Goal: Task Accomplishment & Management: Complete application form

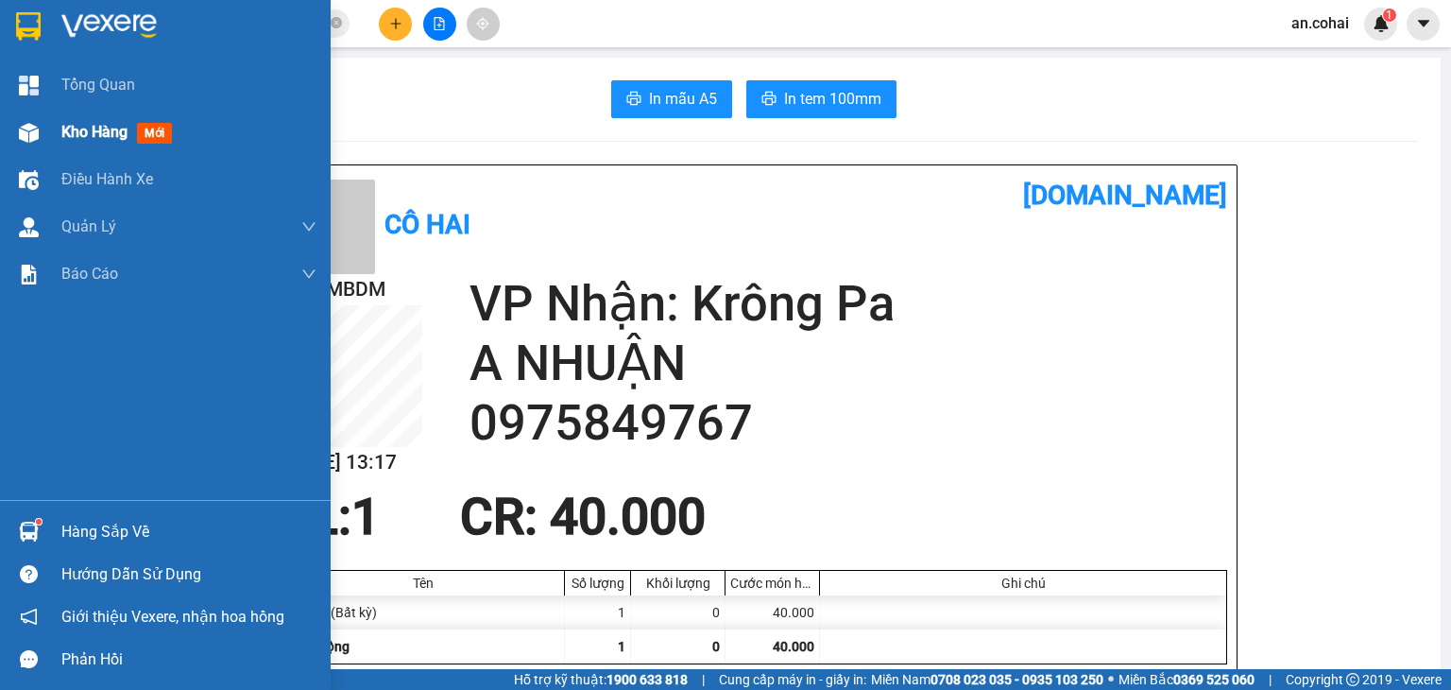
click at [25, 125] on img at bounding box center [29, 133] width 20 height 20
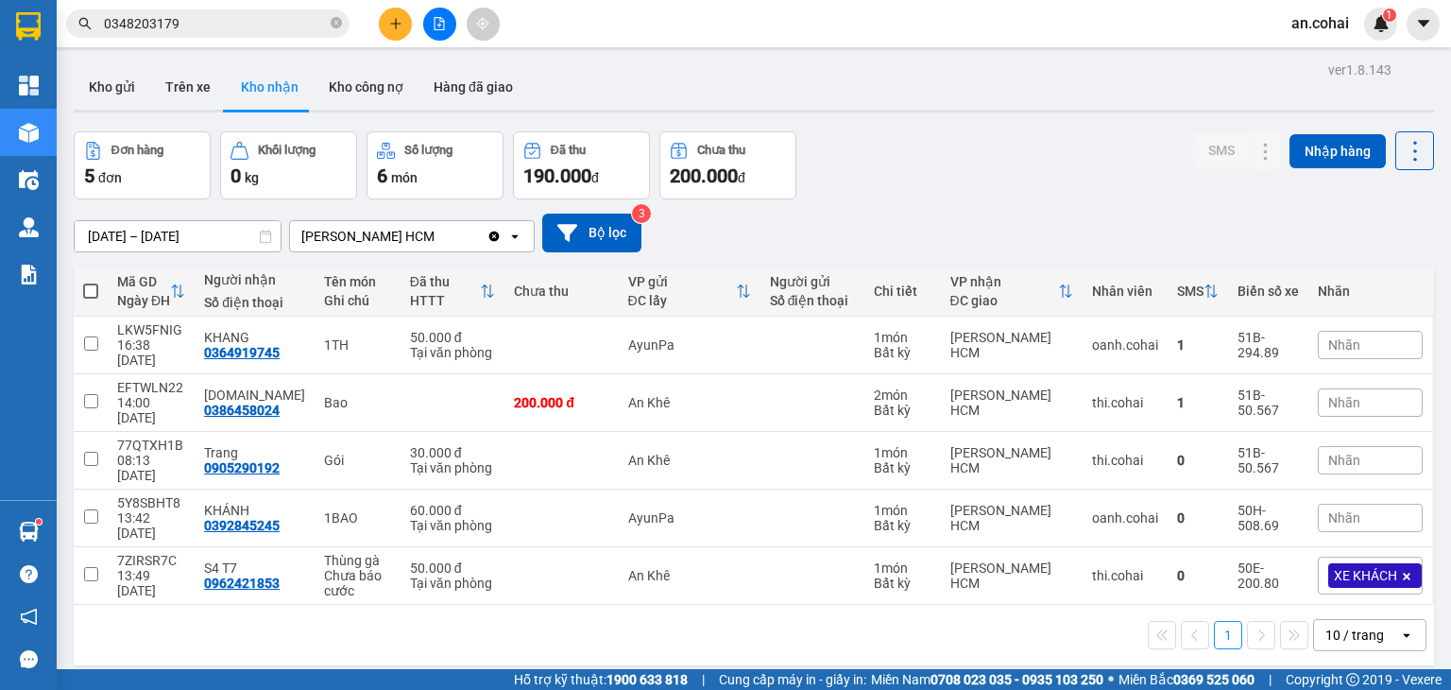
click at [397, 39] on button at bounding box center [395, 24] width 33 height 33
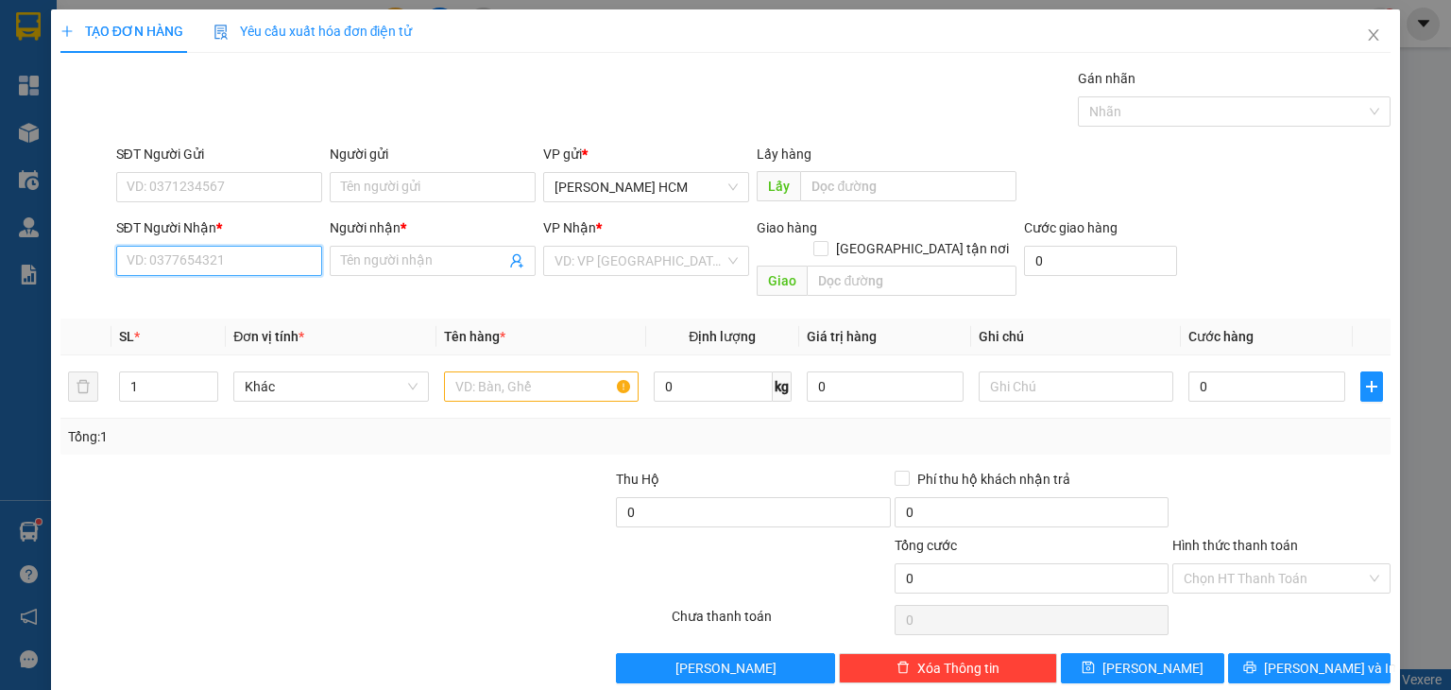
click at [310, 270] on input "SĐT Người Nhận *" at bounding box center [219, 261] width 206 height 30
type input "0984459951"
click at [378, 262] on input "Người nhận *" at bounding box center [423, 260] width 164 height 21
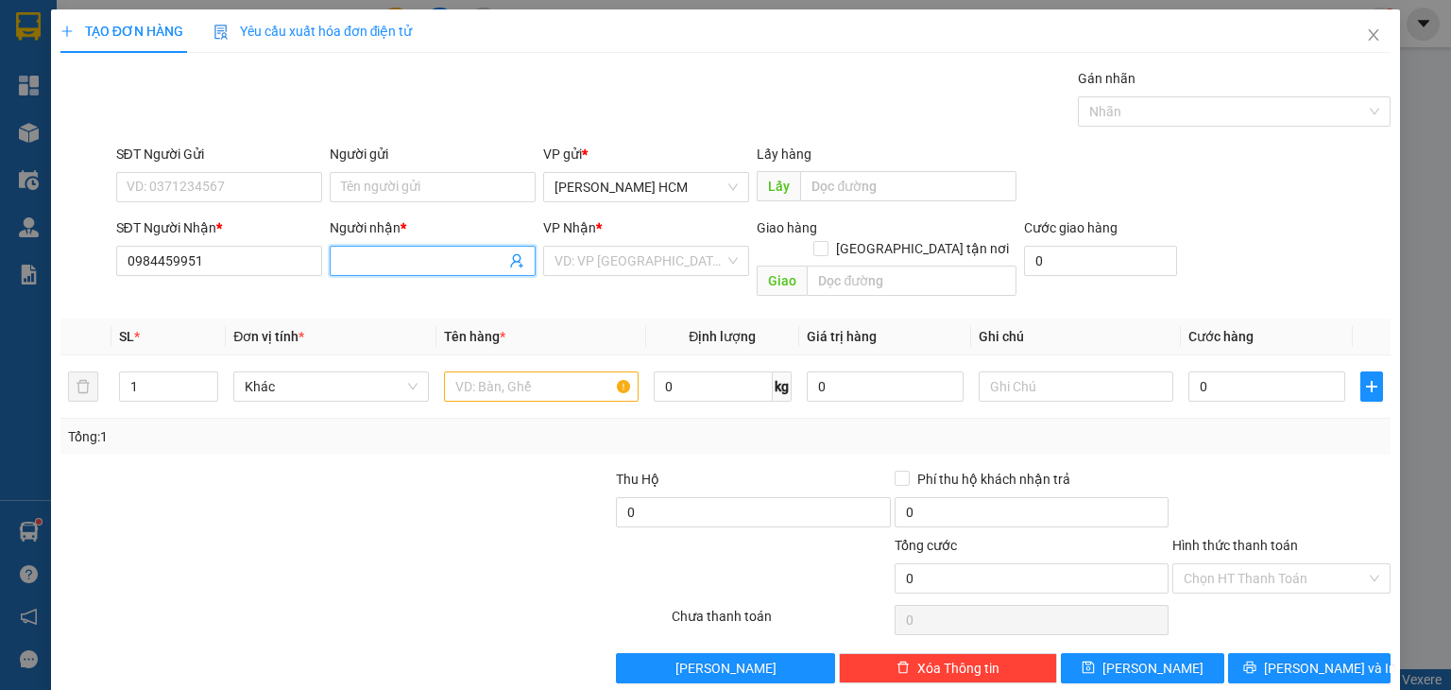
type input "F"
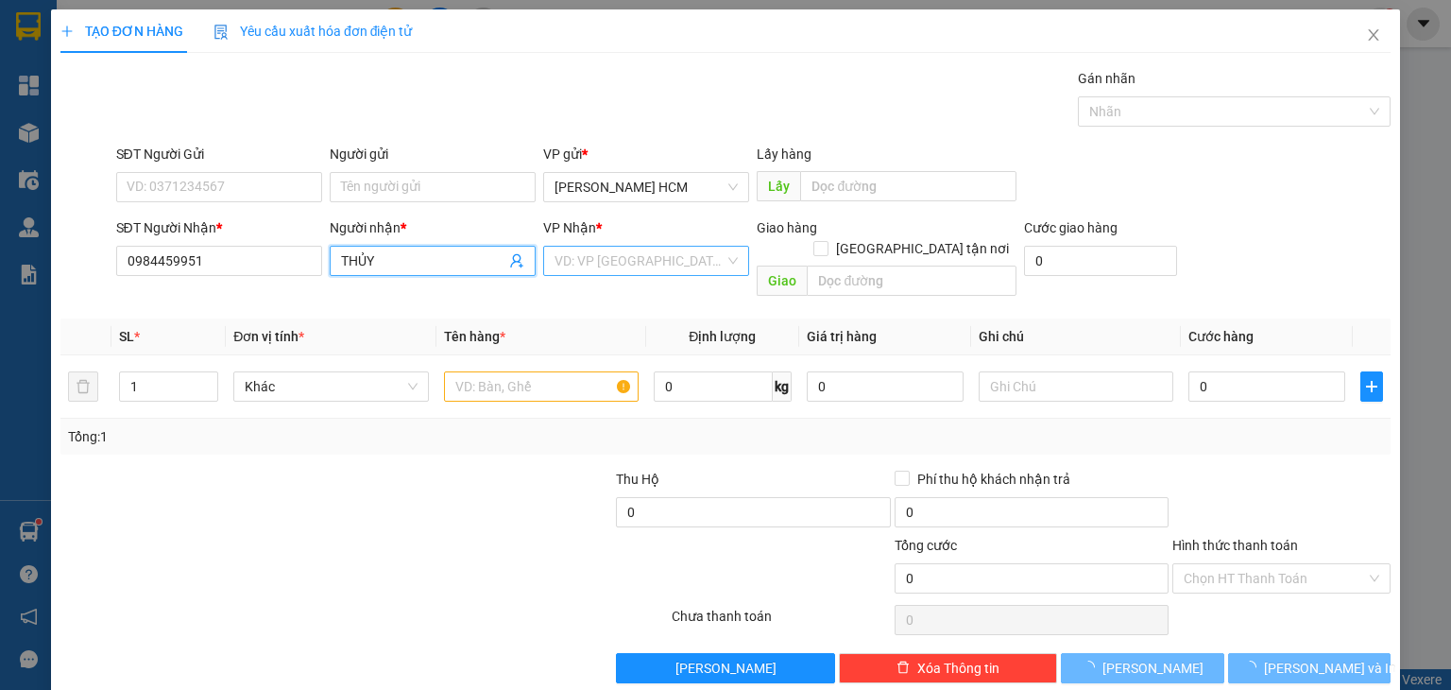
type input "THỦY"
click at [554, 262] on input "search" at bounding box center [639, 261] width 170 height 28
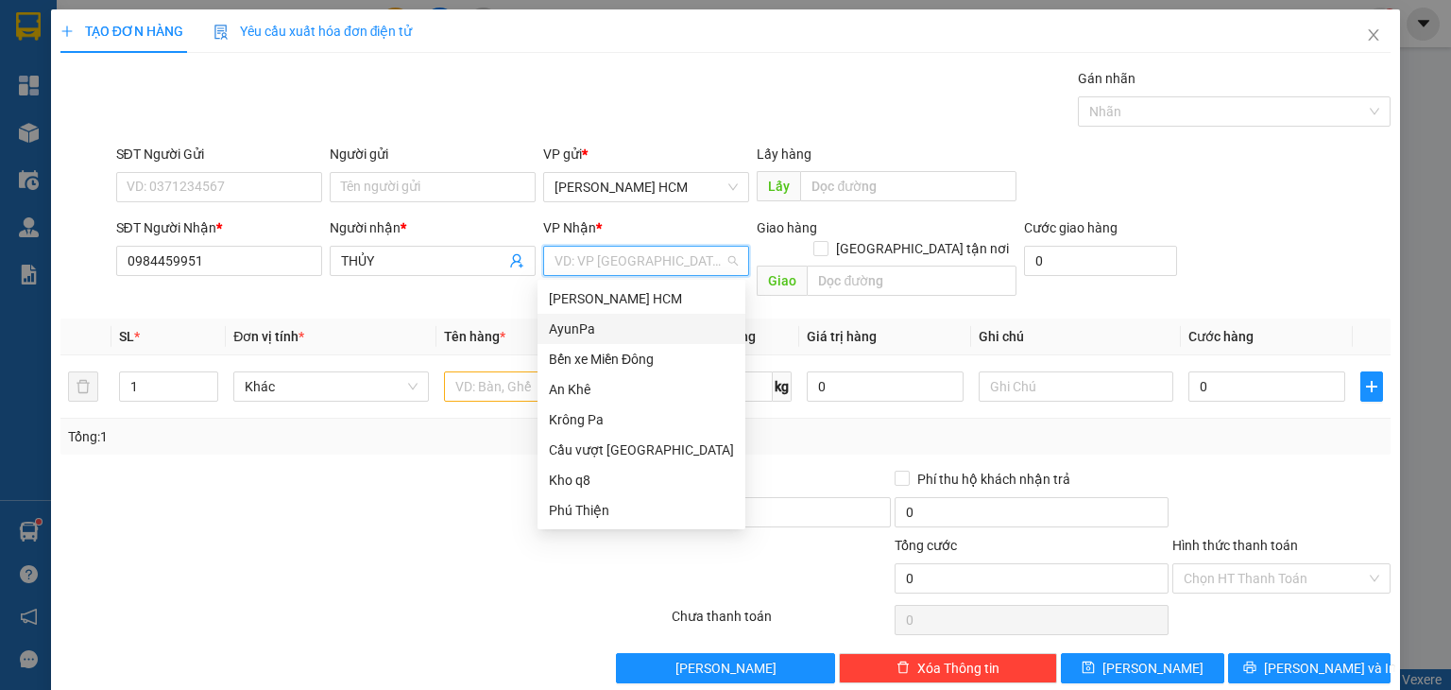
click at [593, 319] on div "AyunPa" at bounding box center [641, 328] width 185 height 21
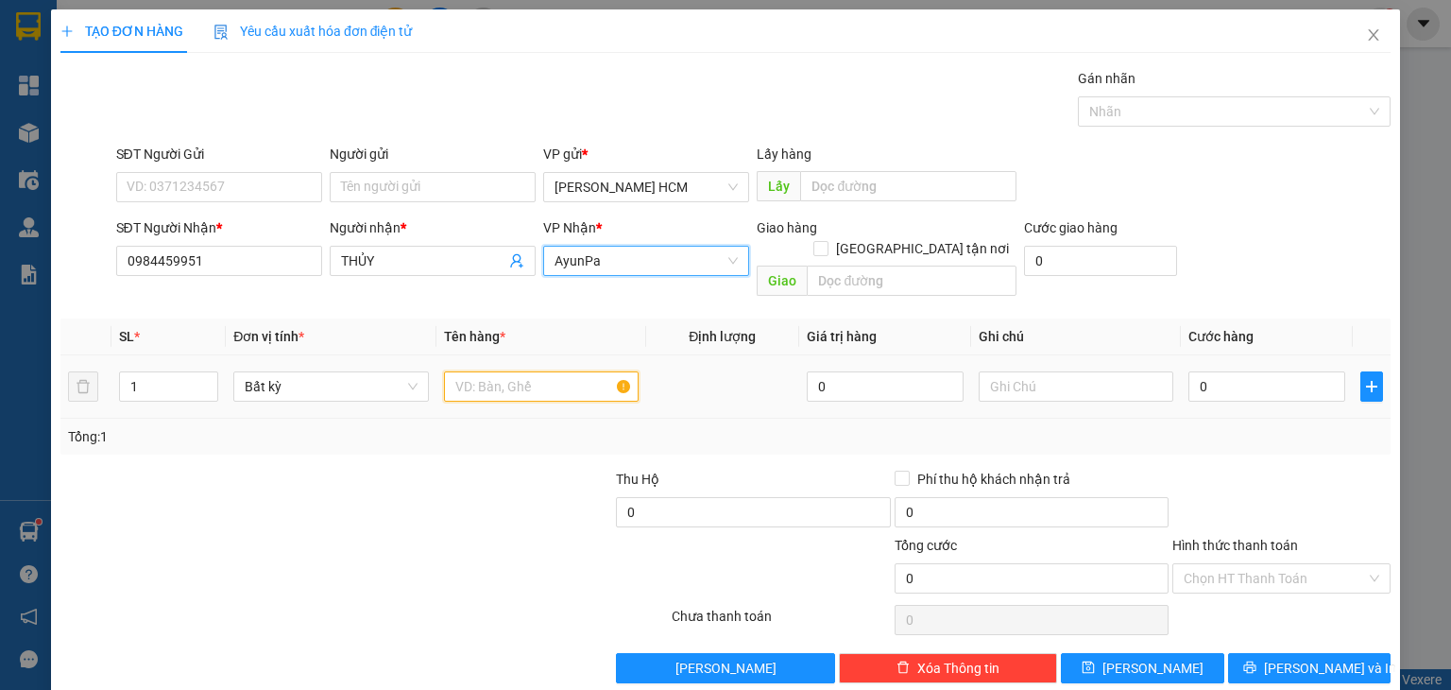
click at [528, 371] on input "text" at bounding box center [541, 386] width 195 height 30
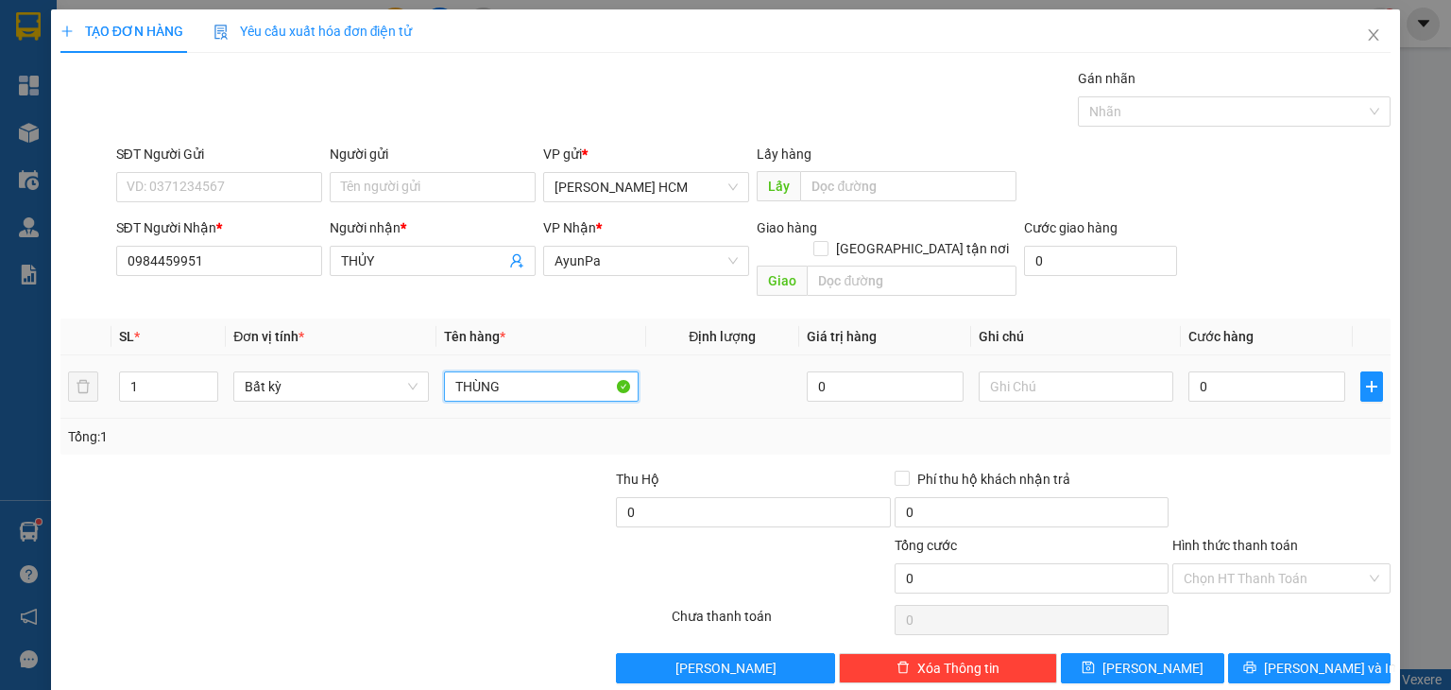
type input "THÙNG"
click at [1243, 355] on td "0" at bounding box center [1267, 386] width 172 height 63
click at [1242, 371] on input "0" at bounding box center [1266, 386] width 157 height 30
type input "005"
type input "5"
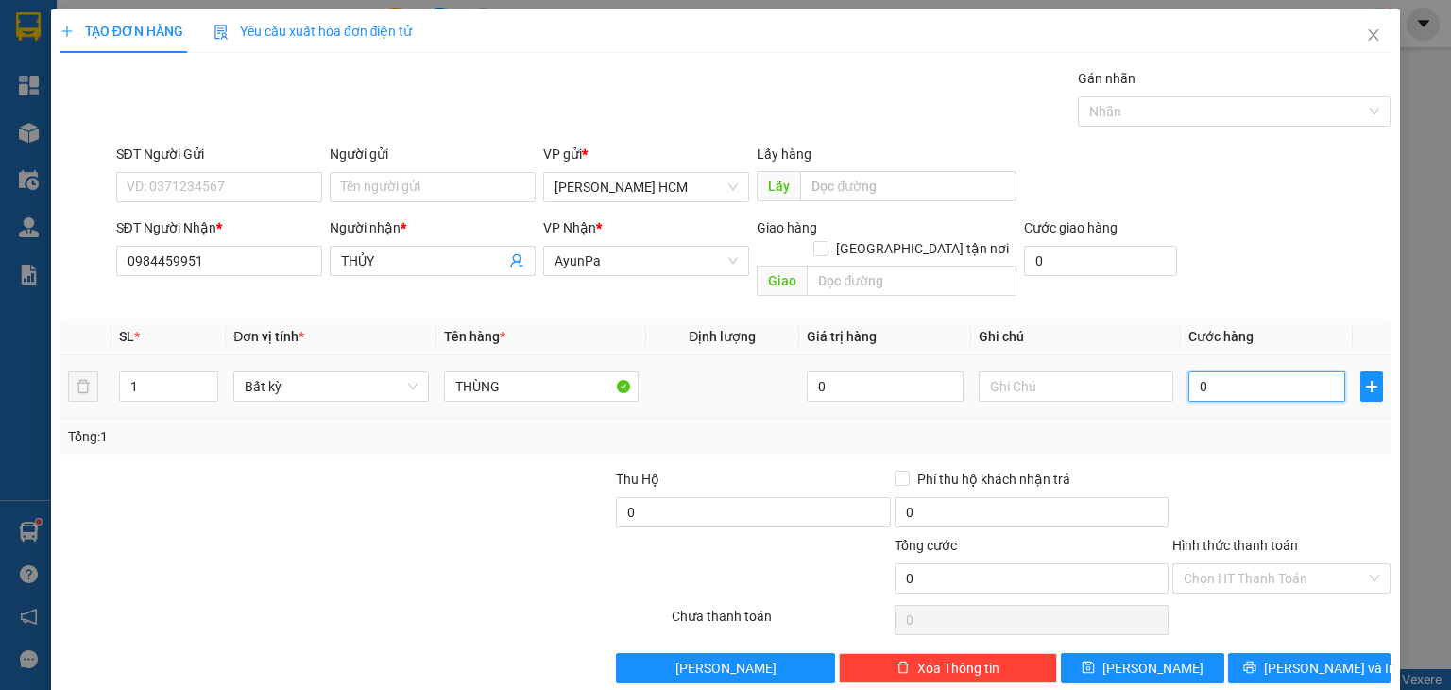
type input "5"
type input "0.050"
type input "50"
type input "50.000"
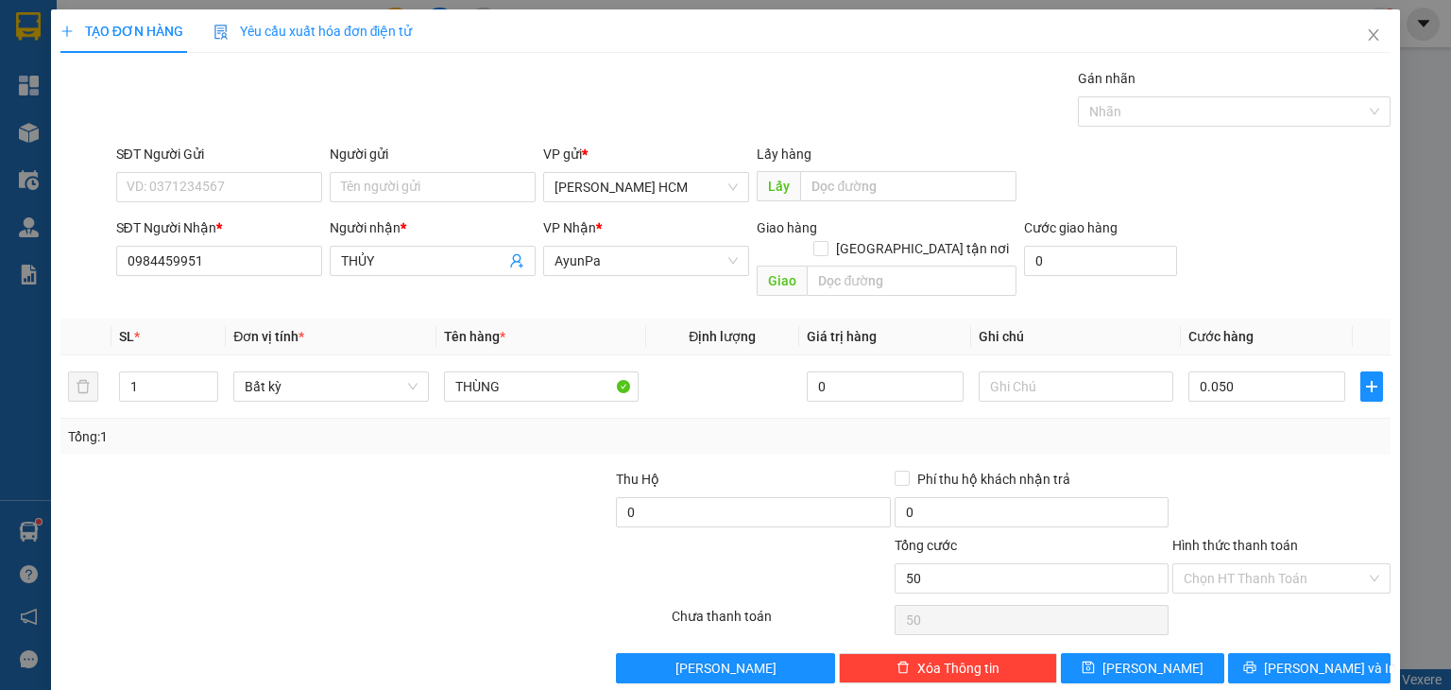
type input "50.000"
drag, startPoint x: 1255, startPoint y: 439, endPoint x: 1257, endPoint y: 572, distance: 133.2
click at [1255, 440] on div "Transit Pickup Surcharge Ids Transit Deliver Surcharge Ids Transit Deliver Surc…" at bounding box center [725, 375] width 1330 height 615
click at [1256, 660] on icon "printer" at bounding box center [1249, 666] width 13 height 13
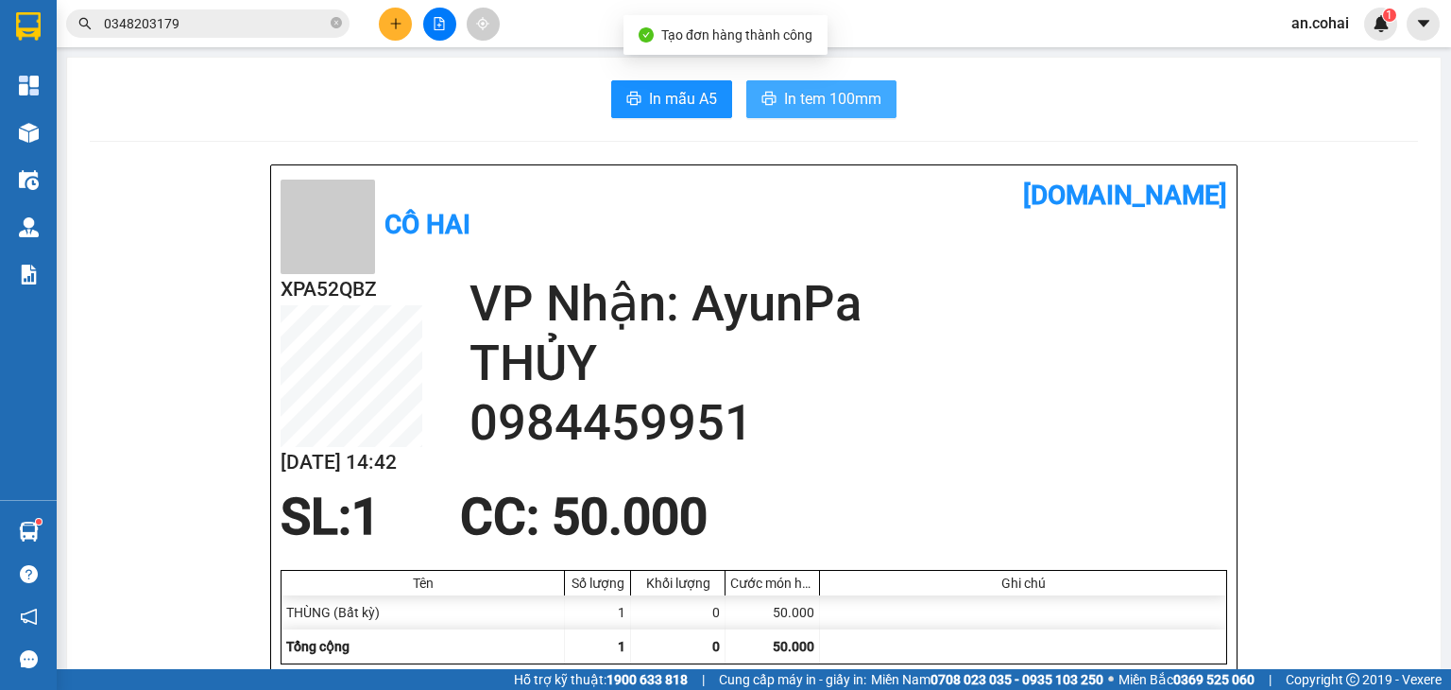
click at [859, 100] on span "In tem 100mm" at bounding box center [832, 99] width 97 height 24
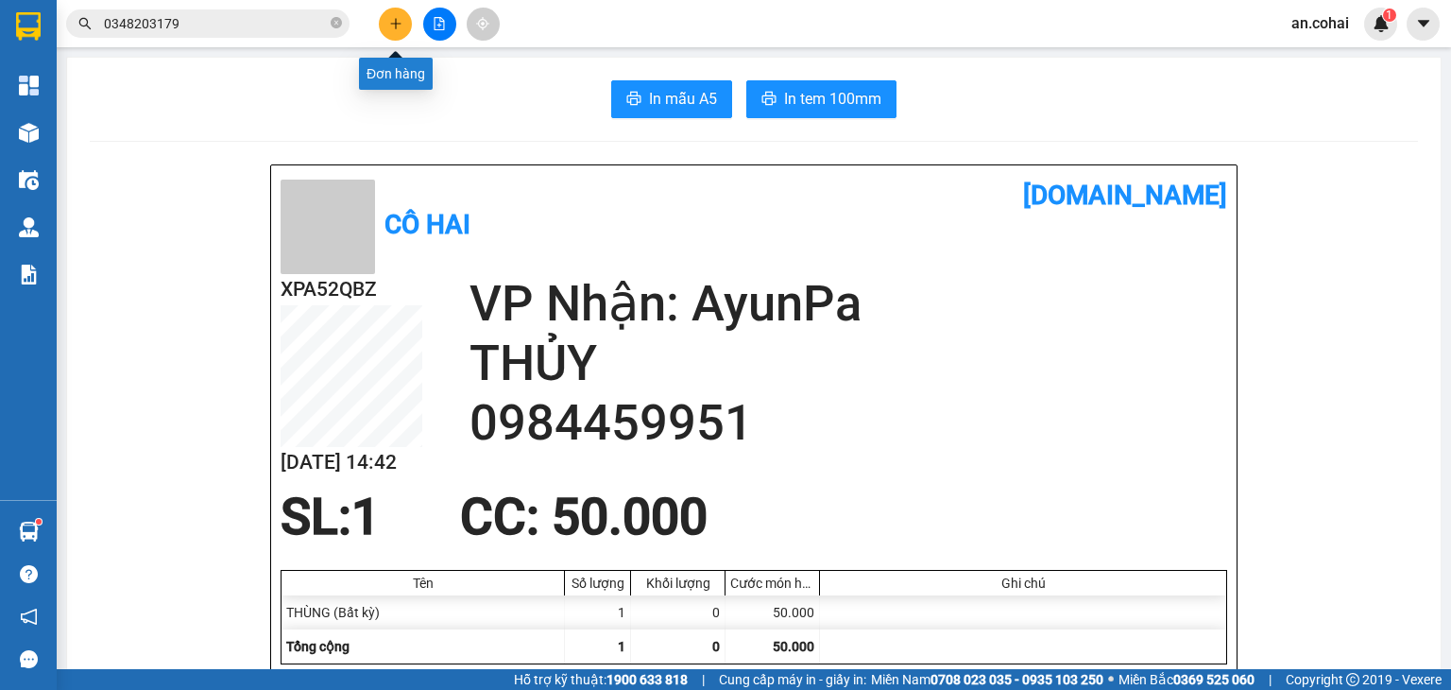
click at [390, 22] on button at bounding box center [395, 24] width 33 height 33
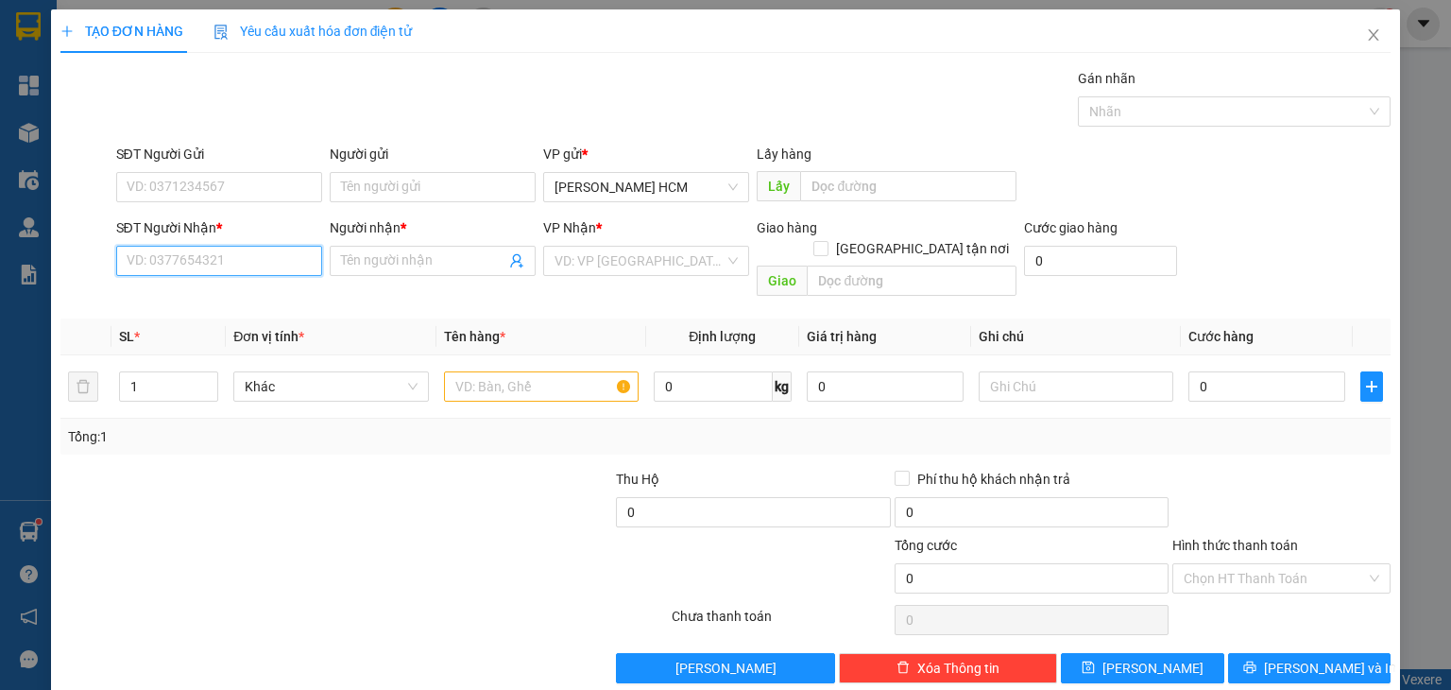
click at [280, 258] on input "SĐT Người Nhận *" at bounding box center [219, 261] width 206 height 30
click at [213, 257] on input "4059" at bounding box center [219, 261] width 206 height 30
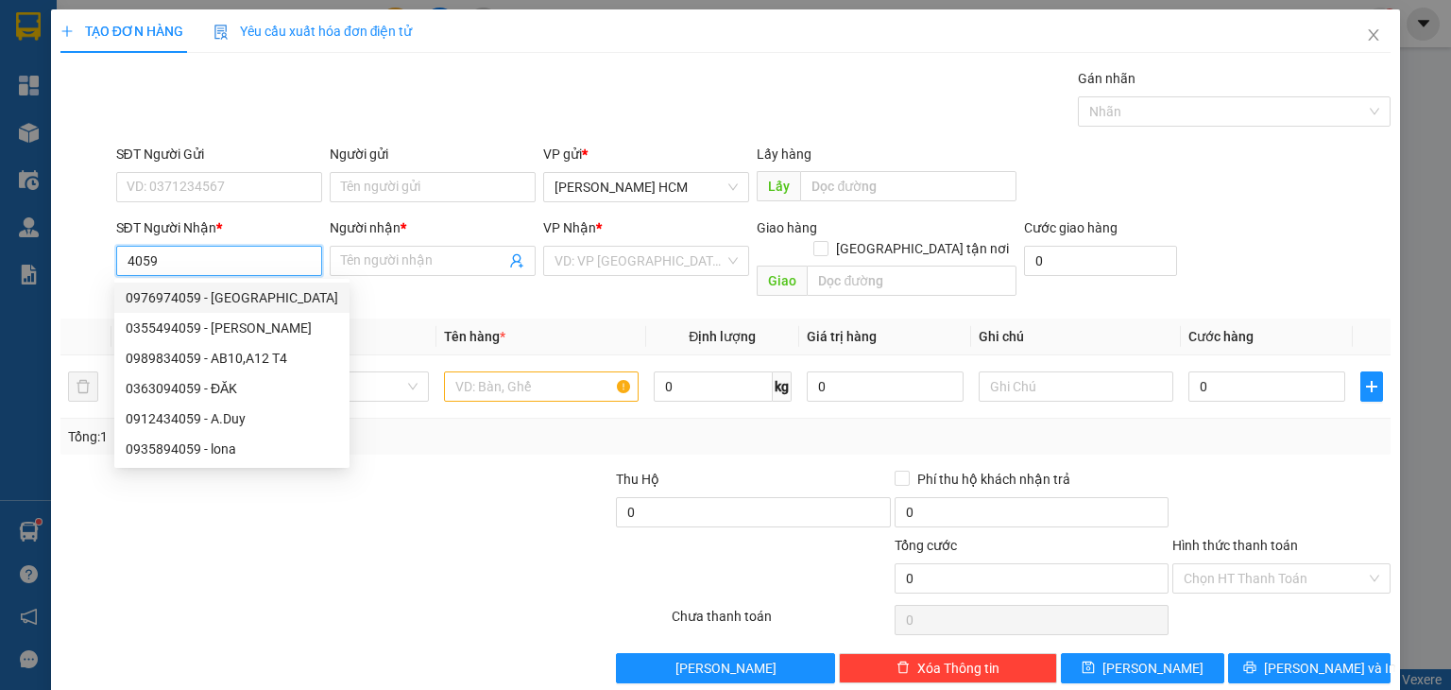
drag, startPoint x: 172, startPoint y: 265, endPoint x: 111, endPoint y: 246, distance: 64.5
click at [112, 246] on div "SĐT Người Nhận * 4059" at bounding box center [218, 260] width 213 height 87
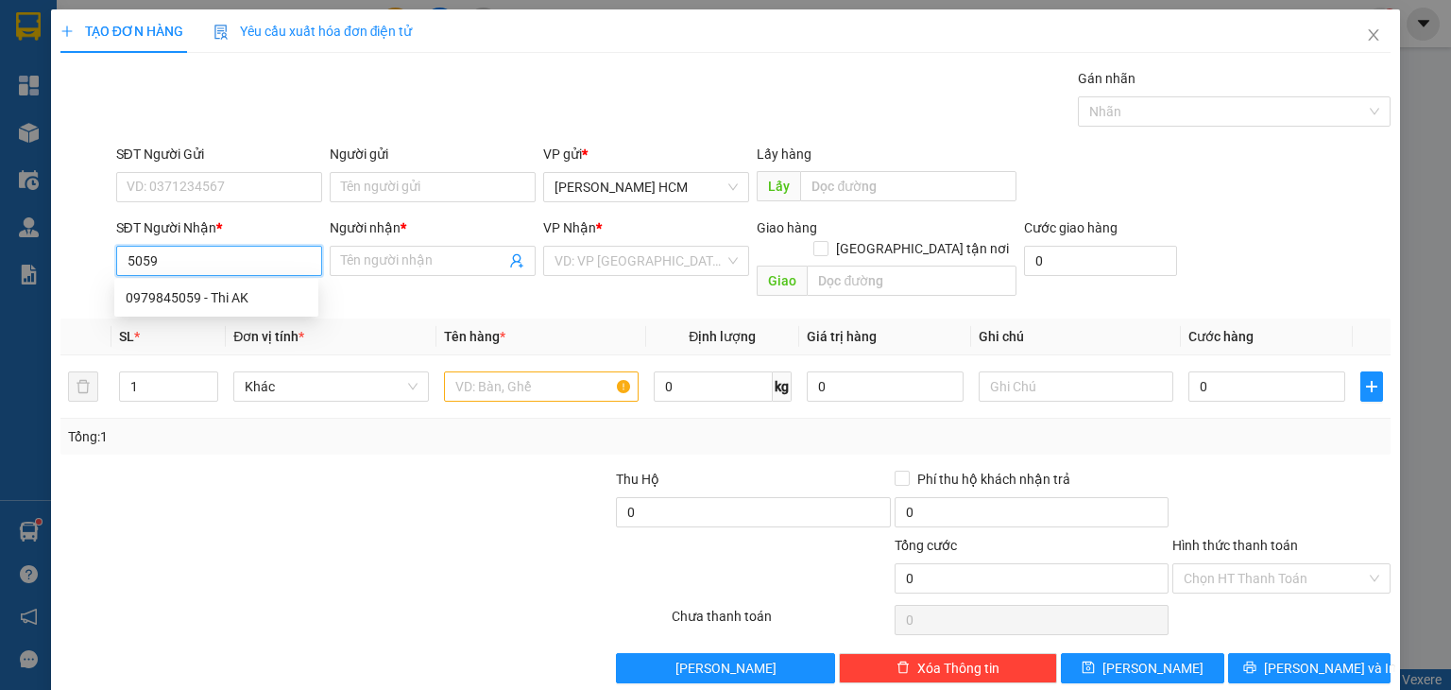
click at [185, 299] on div "0979845059 - Thi AK" at bounding box center [216, 297] width 181 height 21
type input "0979845059"
type input "Thi AK"
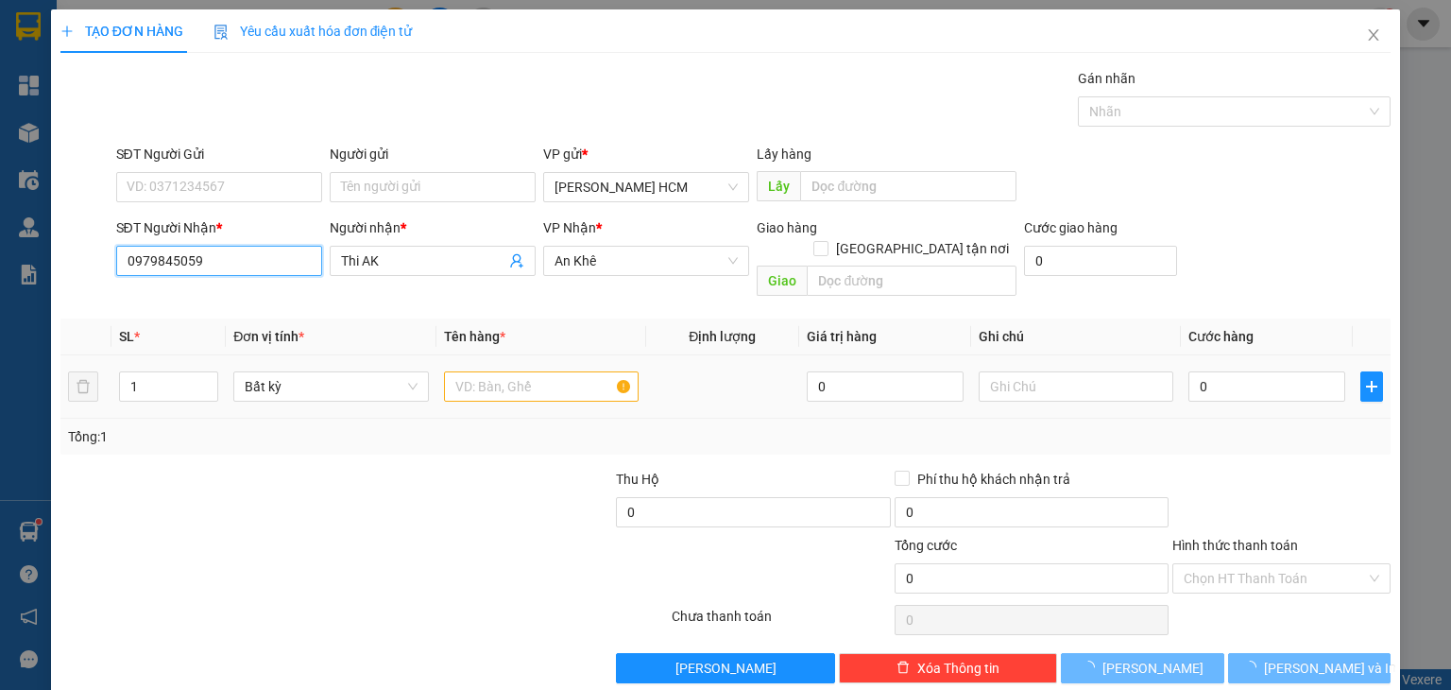
type input "0979845059"
click at [528, 371] on input "text" at bounding box center [541, 386] width 195 height 30
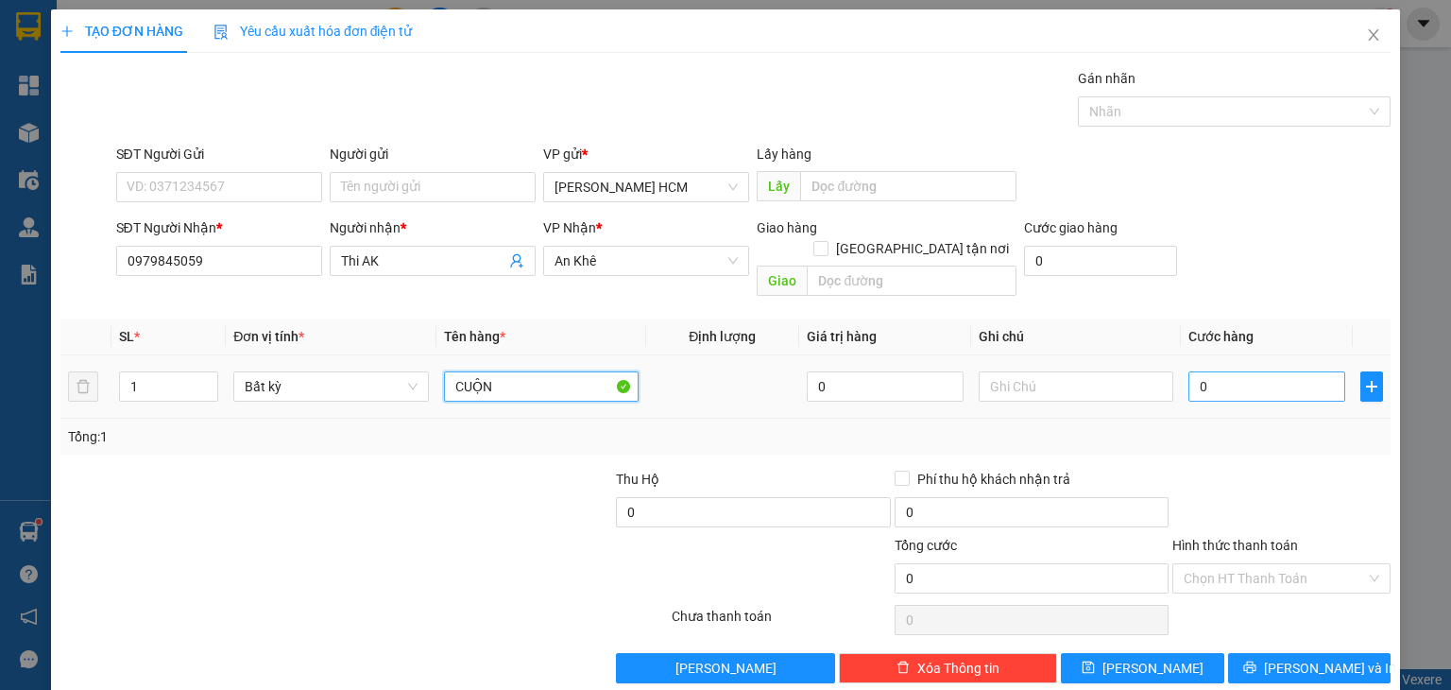
type input "CUỘN"
click at [1201, 371] on input "0" at bounding box center [1266, 386] width 157 height 30
type input "005"
type input "5"
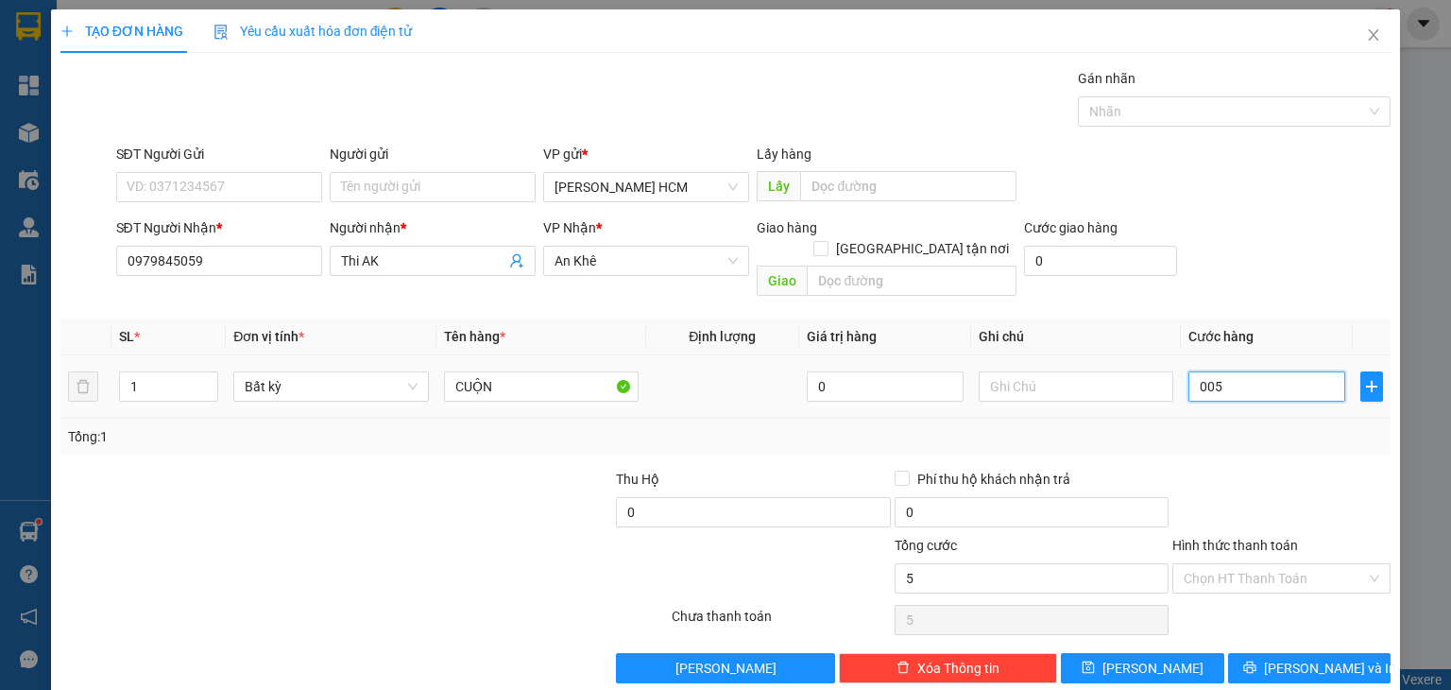
type input "0.050"
type input "50"
type input "50.000"
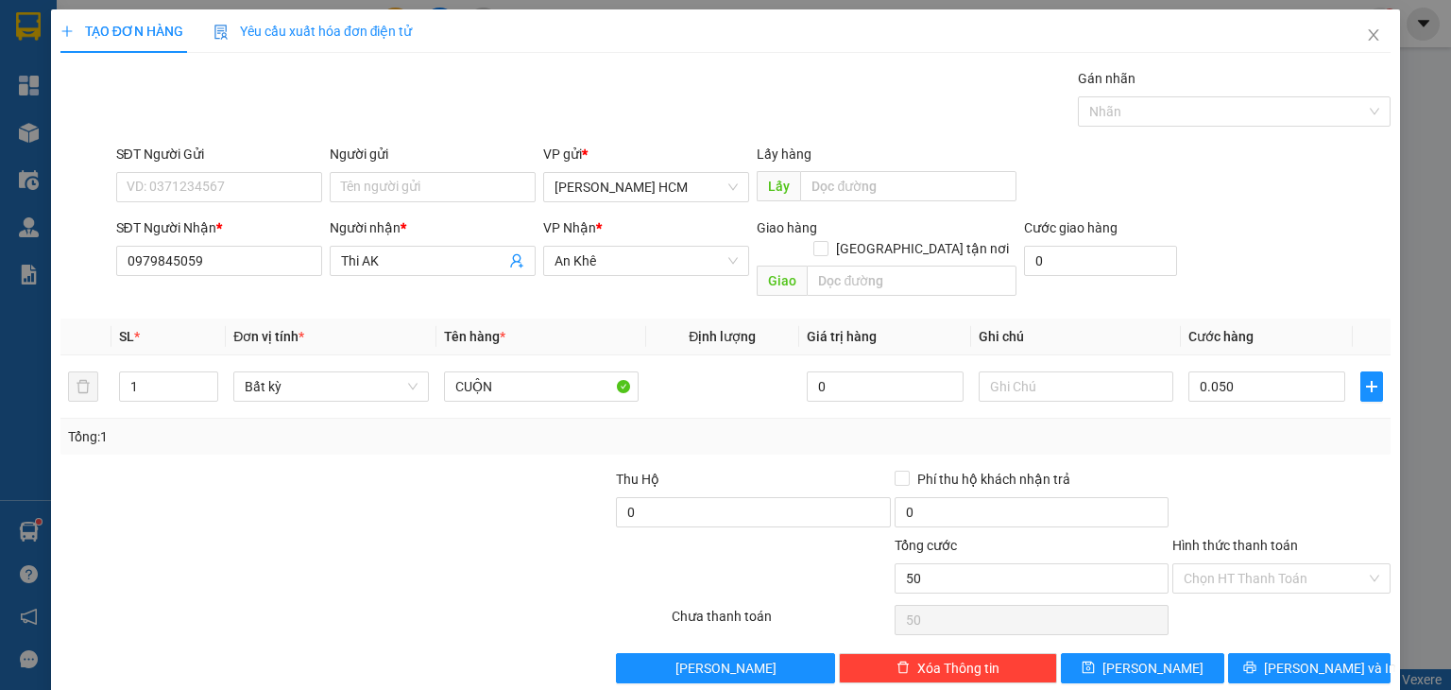
type input "50.000"
drag, startPoint x: 1283, startPoint y: 453, endPoint x: 1273, endPoint y: 521, distance: 68.7
click at [1283, 469] on div at bounding box center [1281, 502] width 222 height 66
click at [1315, 657] on span "[PERSON_NAME] và In" at bounding box center [1330, 667] width 132 height 21
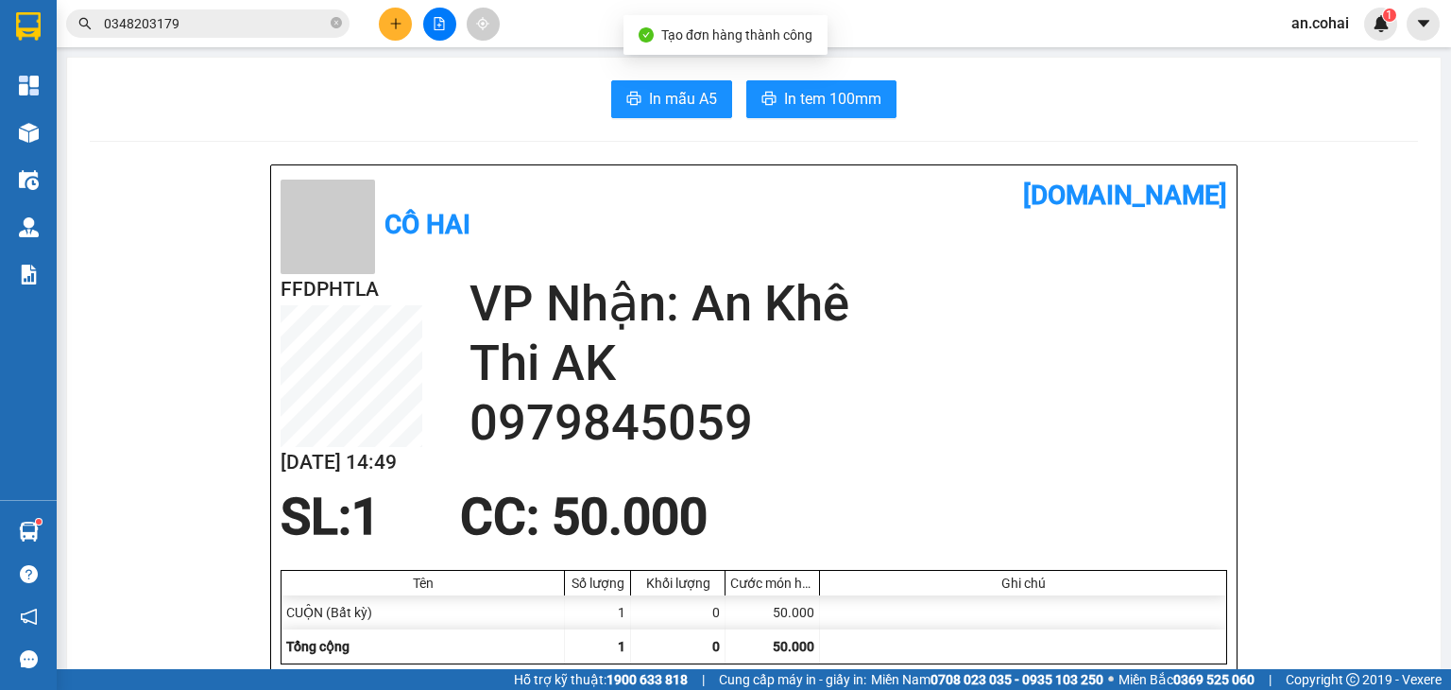
click at [771, 96] on button "In tem 100mm" at bounding box center [821, 99] width 150 height 38
click at [399, 27] on icon "plus" at bounding box center [395, 23] width 13 height 13
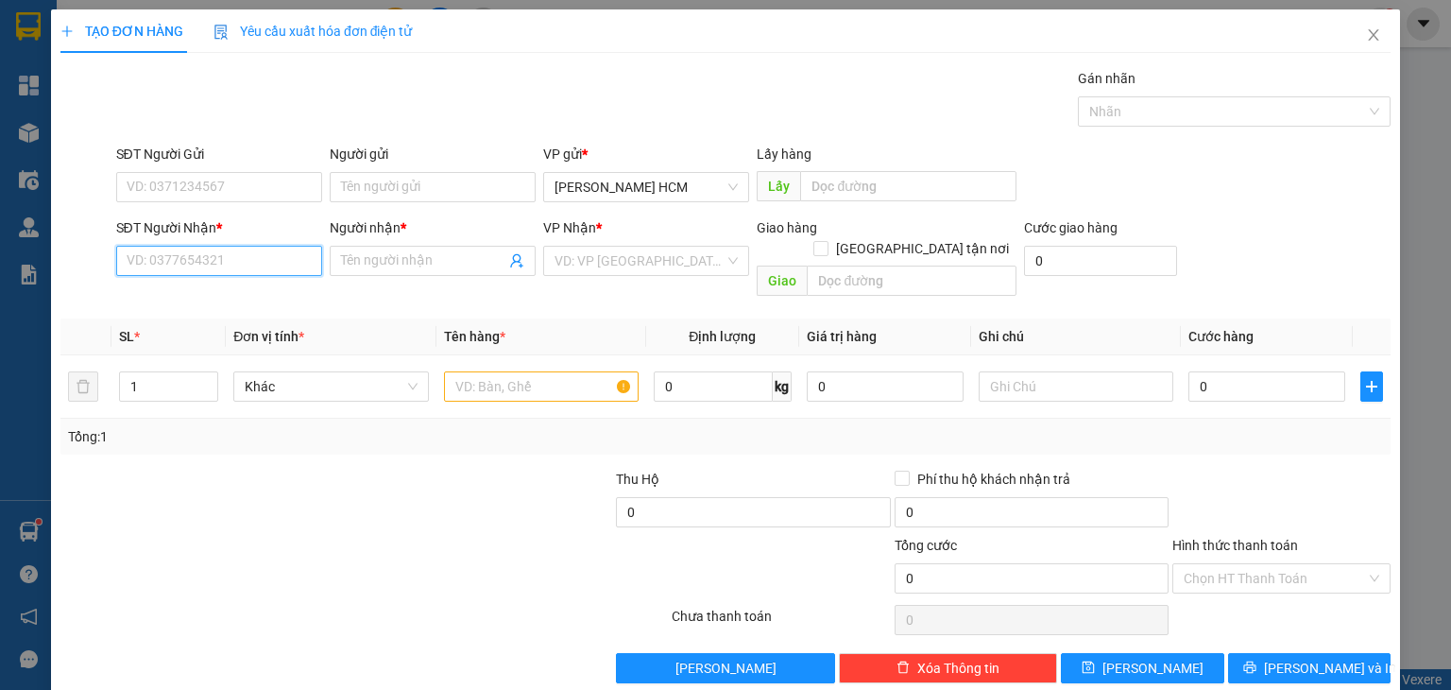
click at [295, 247] on input "SĐT Người Nhận *" at bounding box center [219, 261] width 206 height 30
type input "0375694789"
click at [252, 272] on input "0375694789" at bounding box center [219, 261] width 206 height 30
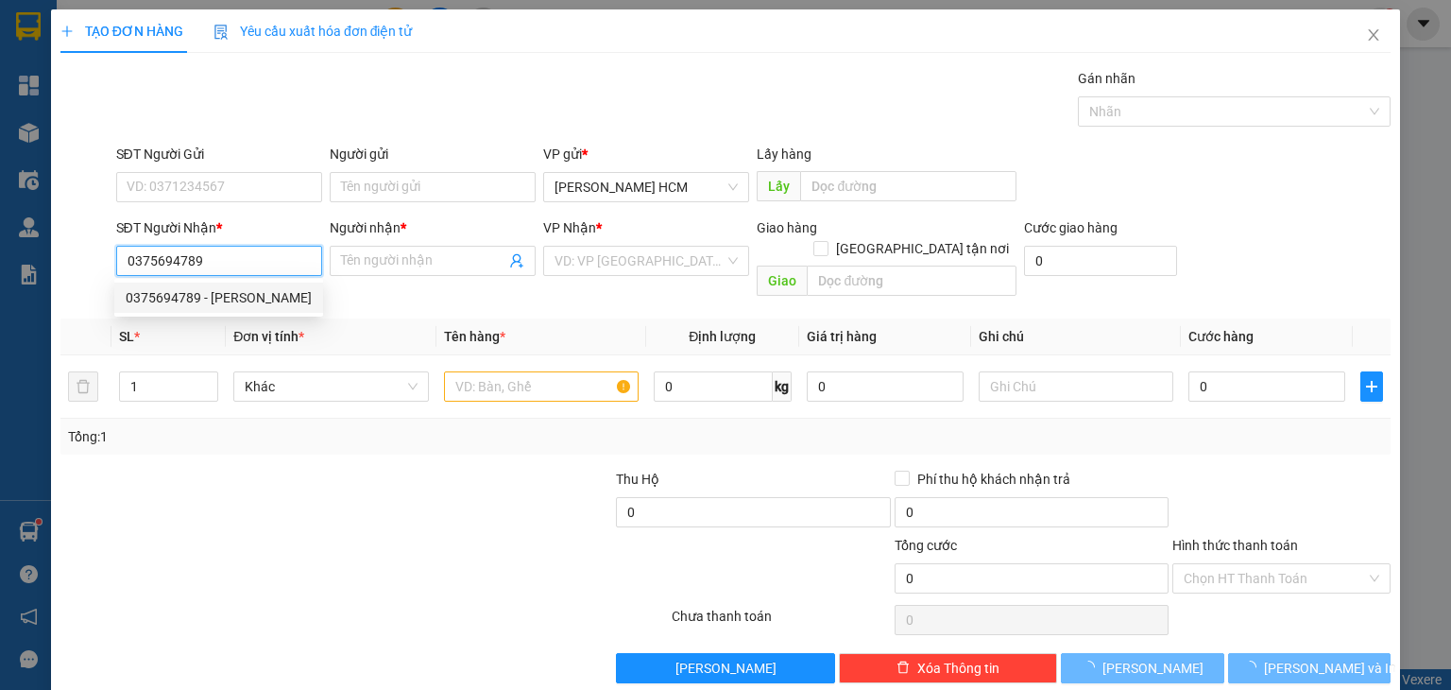
click at [255, 300] on div "0375694789 - [PERSON_NAME]" at bounding box center [219, 297] width 186 height 21
type input "[PERSON_NAME]"
type input "0375694789"
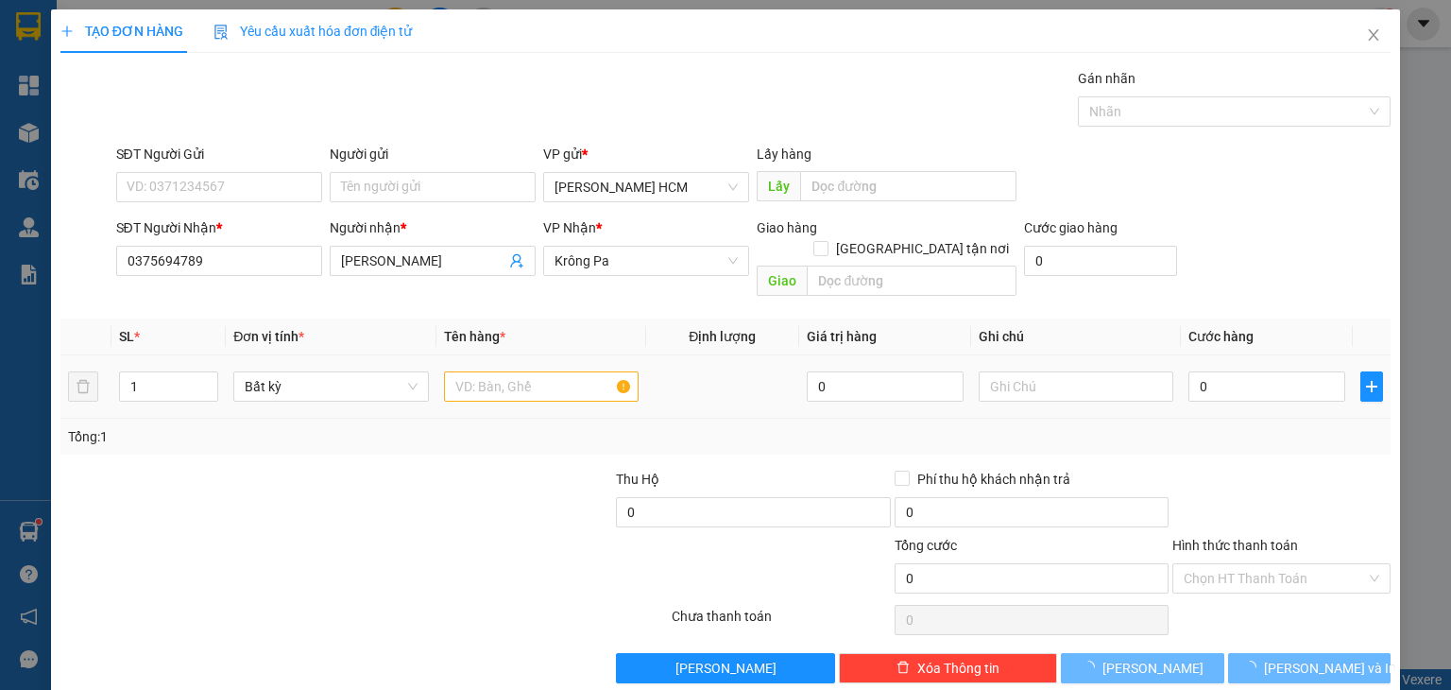
click at [542, 389] on td at bounding box center [541, 386] width 210 height 63
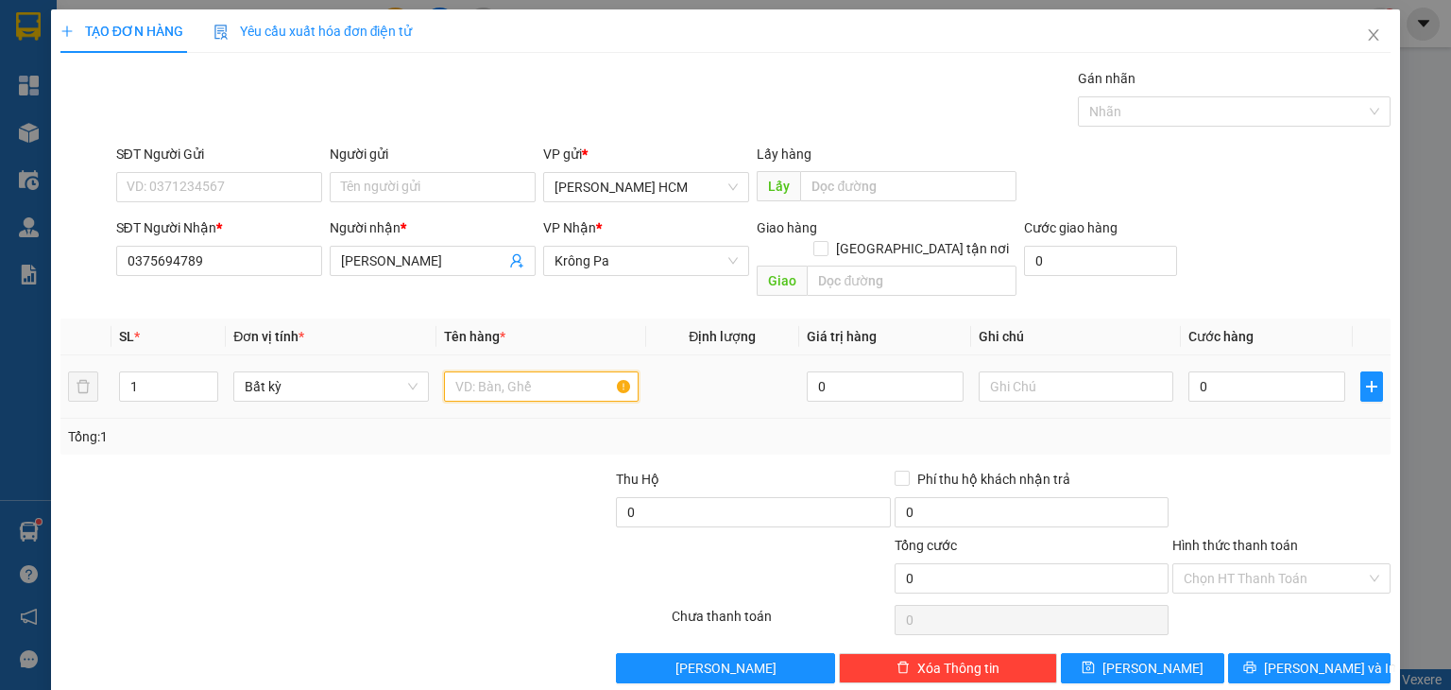
click at [533, 371] on input "text" at bounding box center [541, 386] width 195 height 30
type input "CỤC"
click at [1291, 371] on input "0" at bounding box center [1266, 386] width 157 height 30
type input "008"
type input "8"
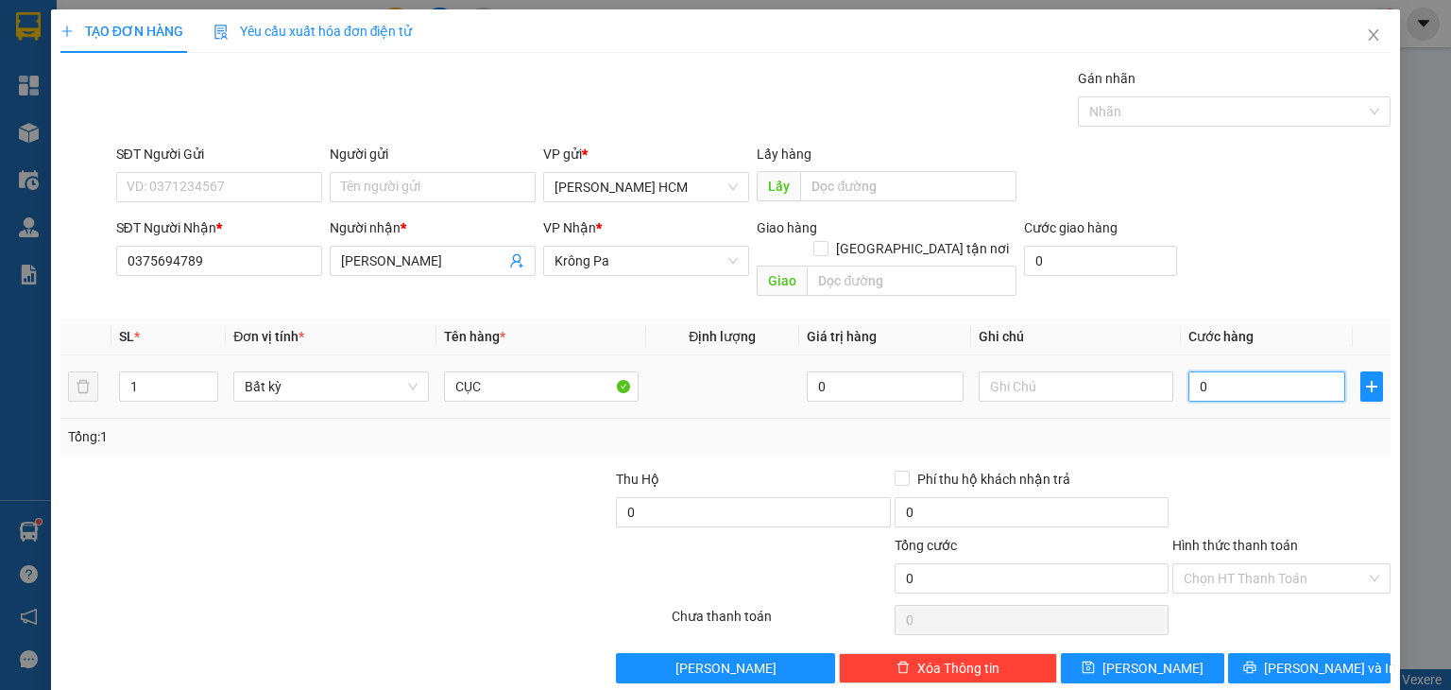
type input "8"
type input "0.080"
type input "80"
type input "80.000"
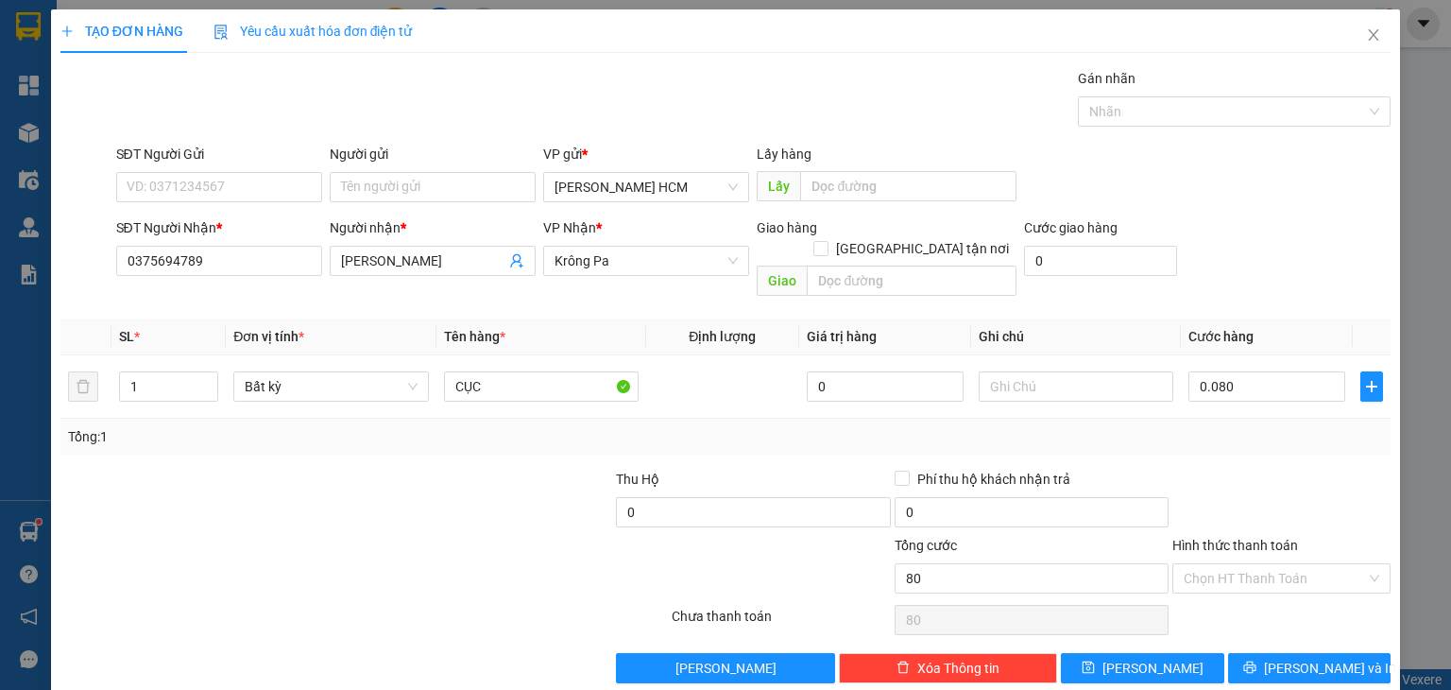
type input "80.000"
click at [1293, 432] on div "Tổng: 1" at bounding box center [725, 436] width 1330 height 36
drag, startPoint x: 1247, startPoint y: 643, endPoint x: 1160, endPoint y: 542, distance: 133.3
click at [1246, 653] on button "[PERSON_NAME] và In" at bounding box center [1309, 668] width 163 height 30
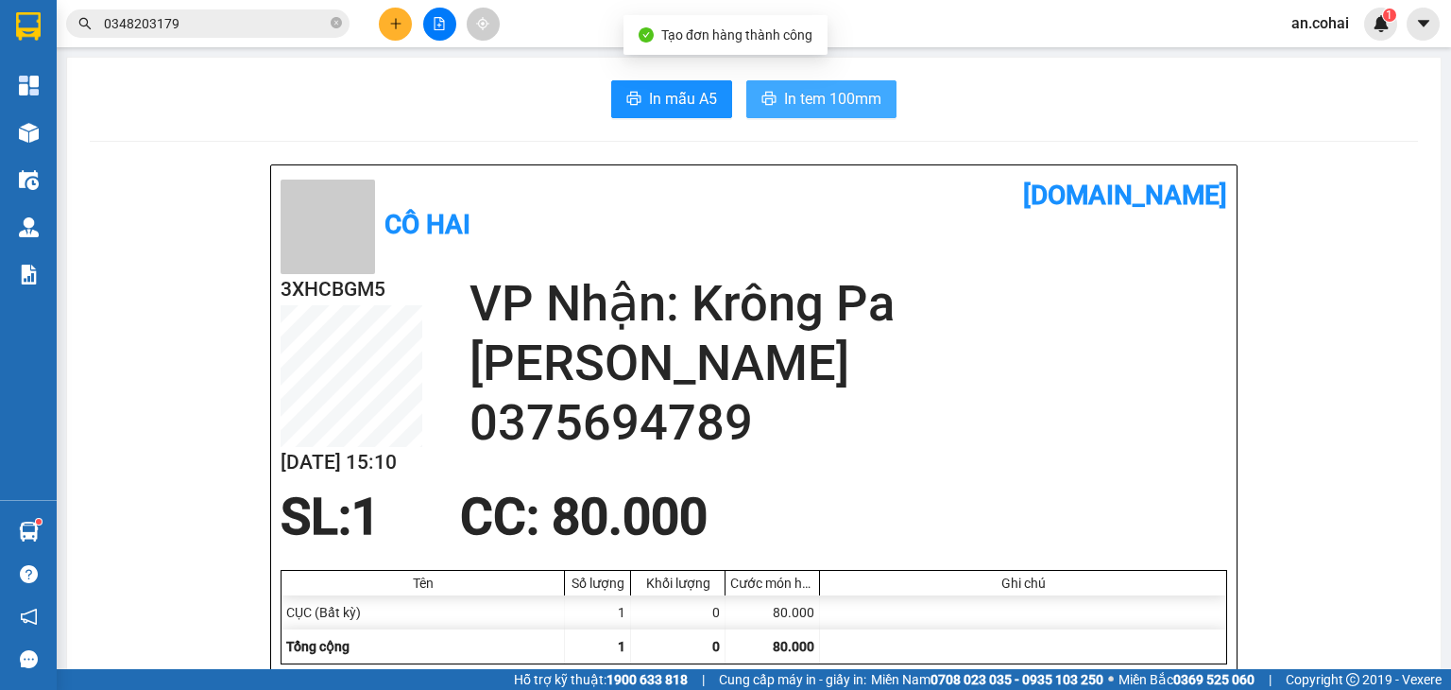
click at [869, 105] on span "In tem 100mm" at bounding box center [832, 99] width 97 height 24
click at [401, 23] on icon "plus" at bounding box center [395, 23] width 13 height 13
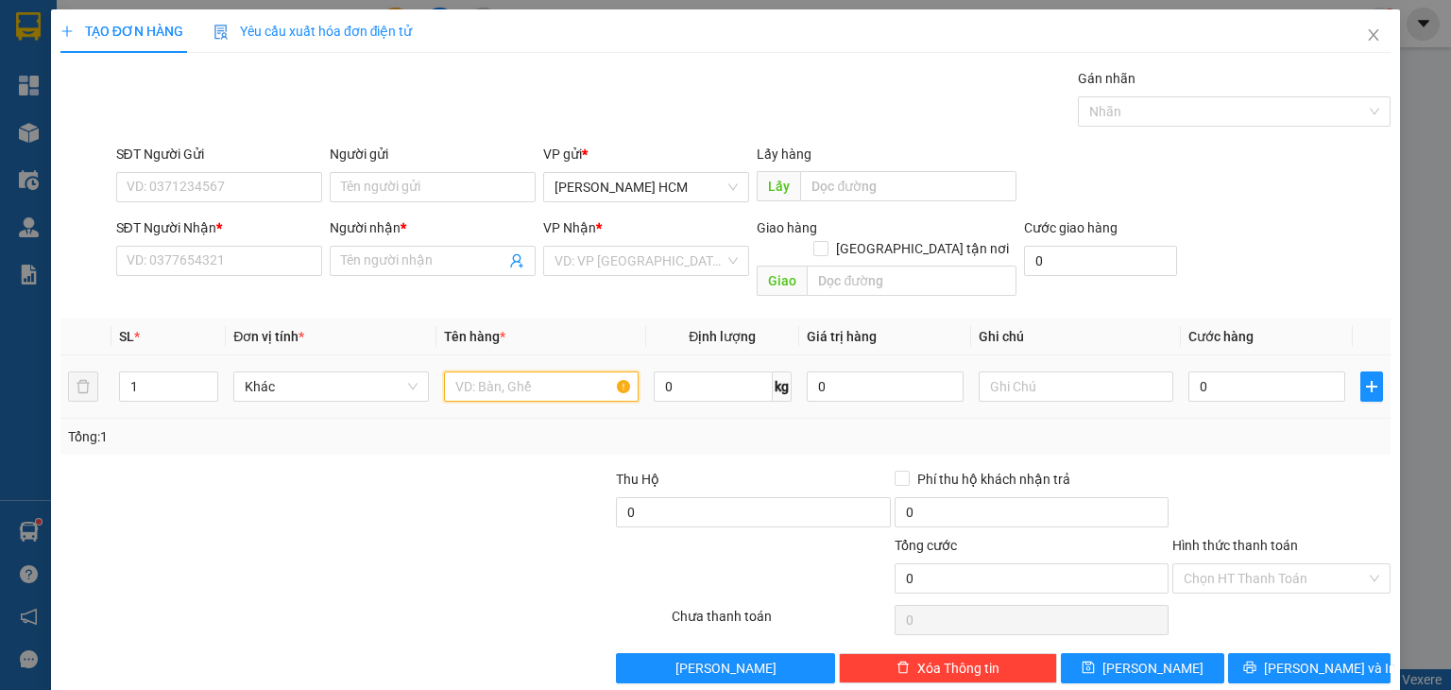
click at [498, 371] on input "text" at bounding box center [541, 386] width 195 height 30
type input "BAO"
click at [196, 281] on div "SĐT Người Nhận * VD: 0377654321" at bounding box center [219, 250] width 206 height 66
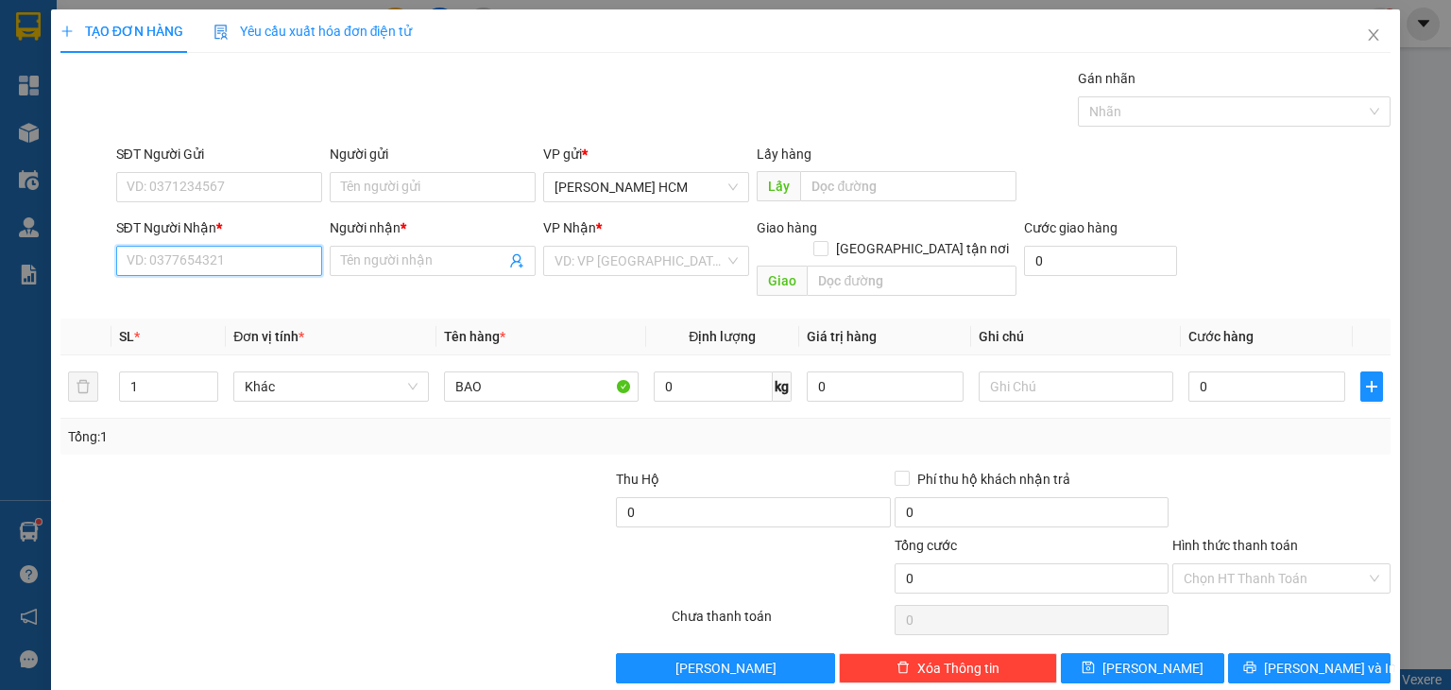
click at [181, 257] on input "SĐT Người Nhận *" at bounding box center [219, 261] width 206 height 30
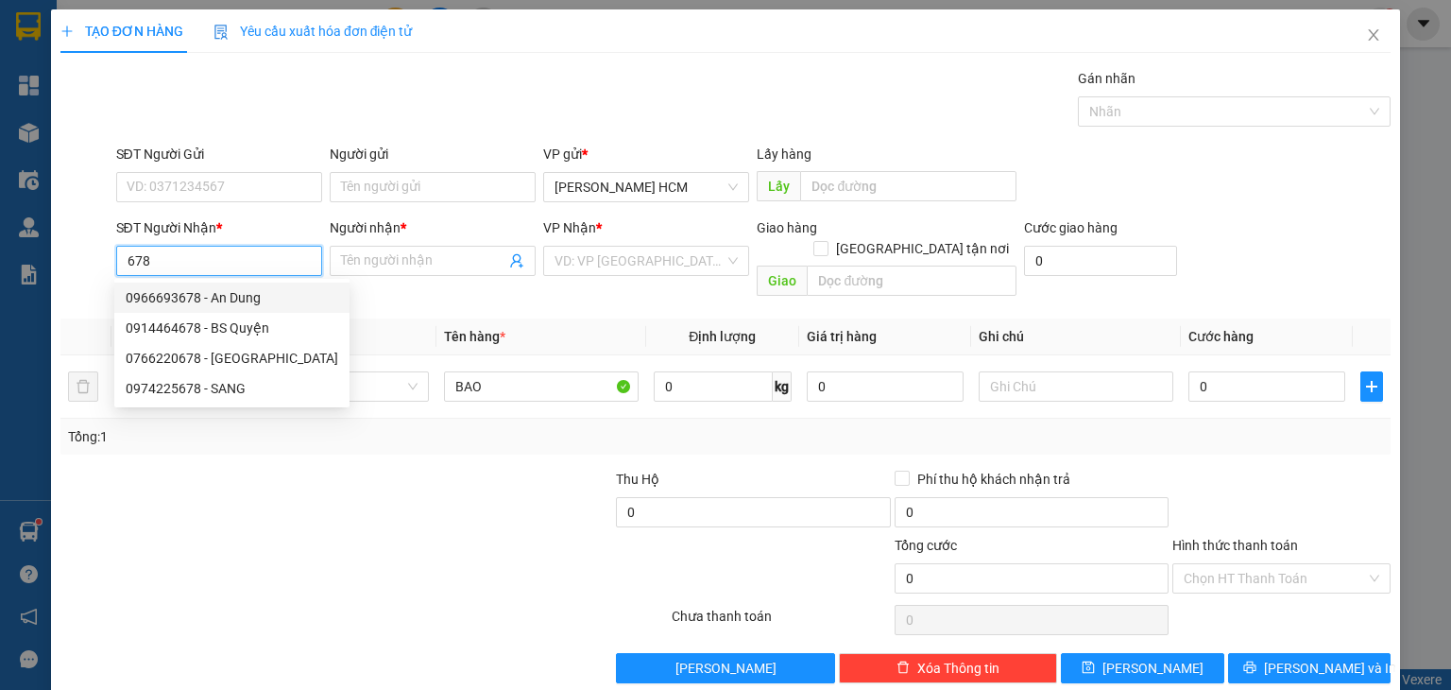
drag, startPoint x: 227, startPoint y: 304, endPoint x: 508, endPoint y: 465, distance: 324.1
click at [232, 310] on div "0966693678 - An Dung" at bounding box center [231, 297] width 235 height 30
type input "0966693678"
type input "An Dung"
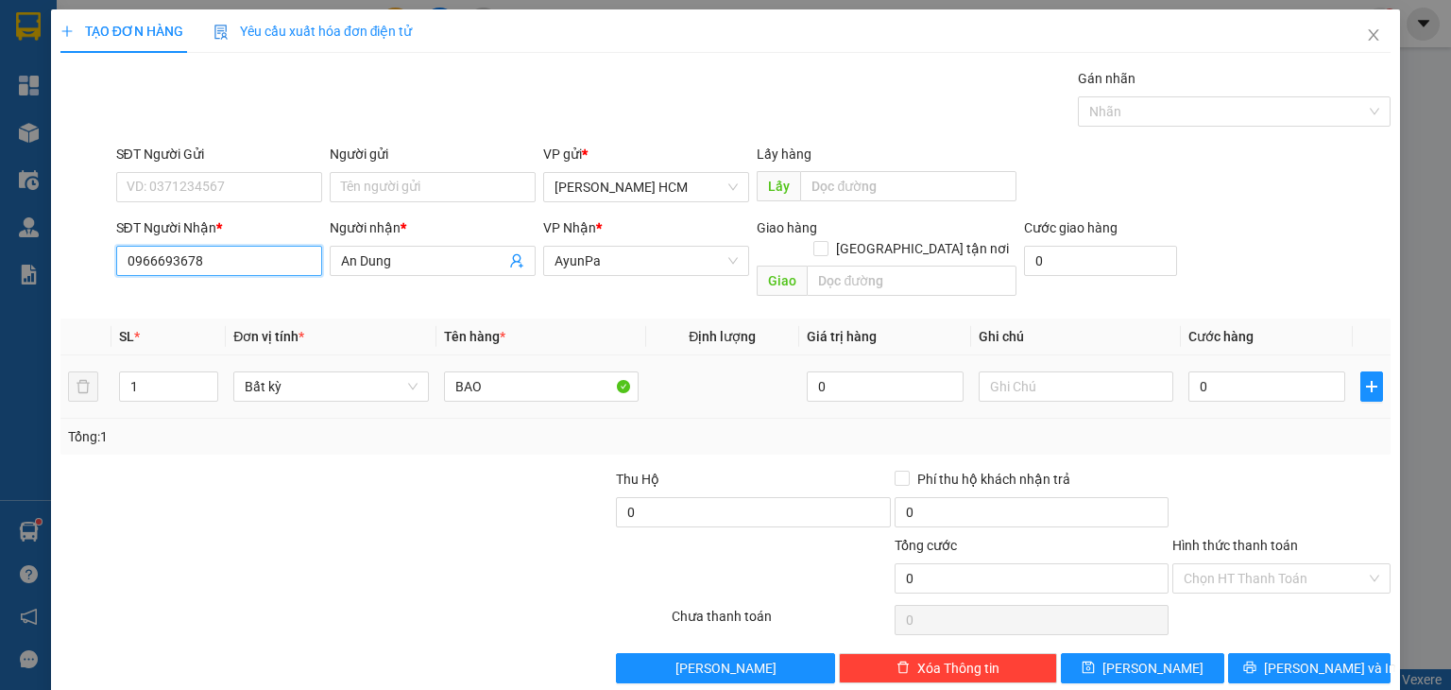
type input "0966693678"
click at [1236, 386] on td "0" at bounding box center [1267, 386] width 172 height 63
click at [1228, 375] on input "0" at bounding box center [1266, 386] width 157 height 30
type input "001"
type input "1"
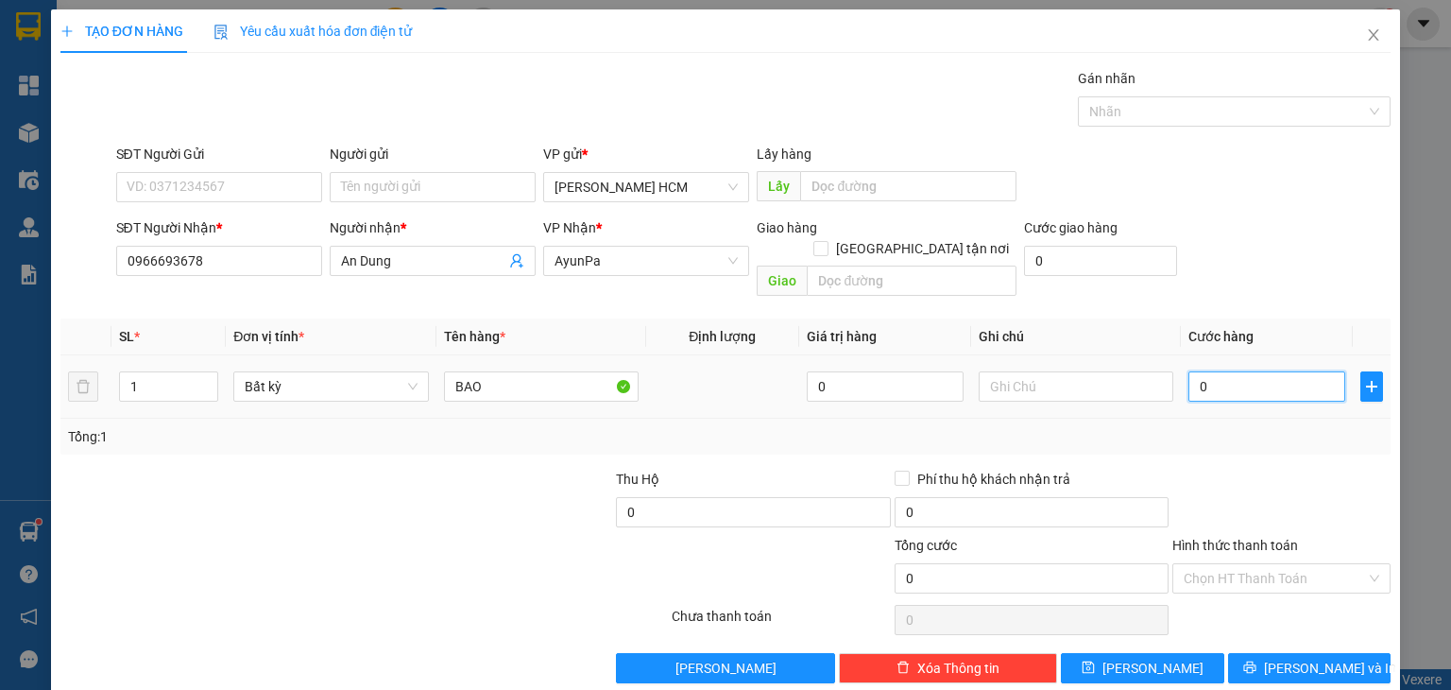
type input "1"
type input "0.012"
type input "12"
type input "00.120"
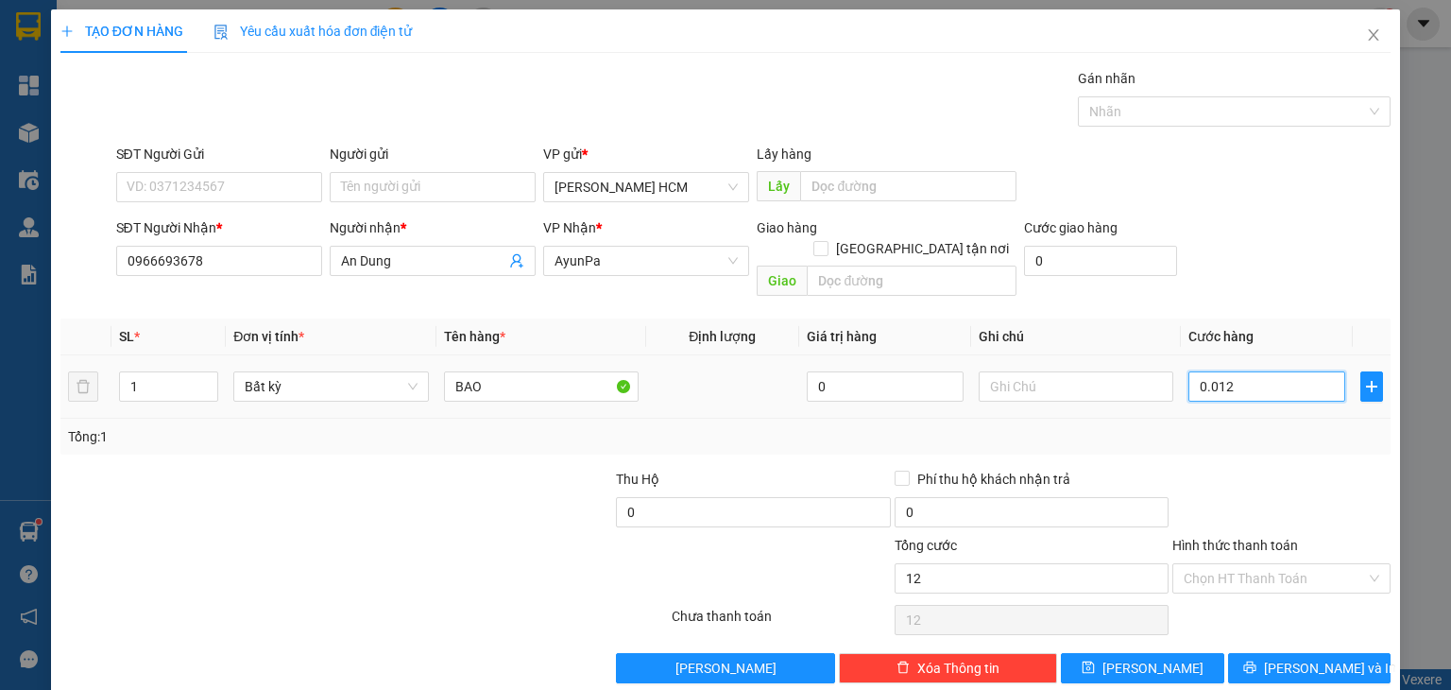
type input "120"
type input "120.000"
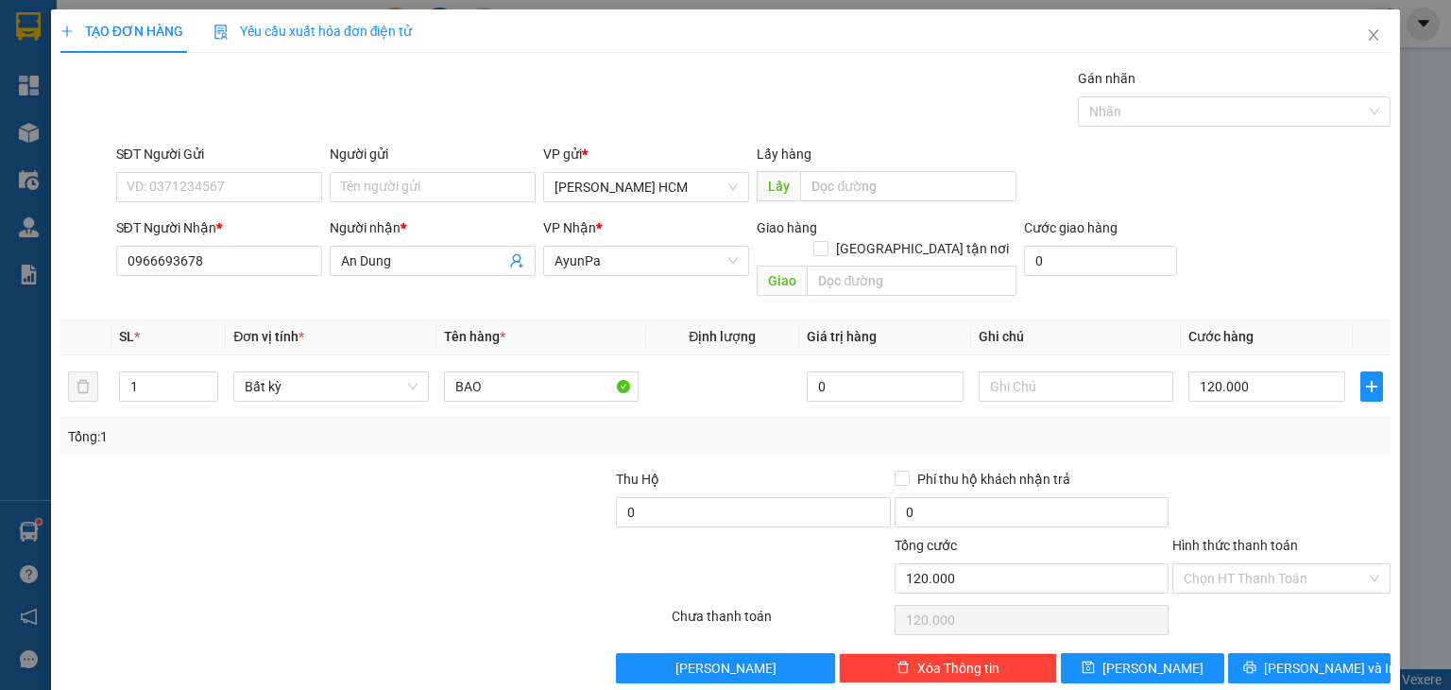
drag, startPoint x: 1270, startPoint y: 477, endPoint x: 1289, endPoint y: 577, distance: 101.9
click at [1271, 477] on div at bounding box center [1281, 502] width 222 height 66
drag, startPoint x: 1314, startPoint y: 648, endPoint x: 1295, endPoint y: 612, distance: 40.6
click at [1314, 657] on span "[PERSON_NAME] và In" at bounding box center [1330, 667] width 132 height 21
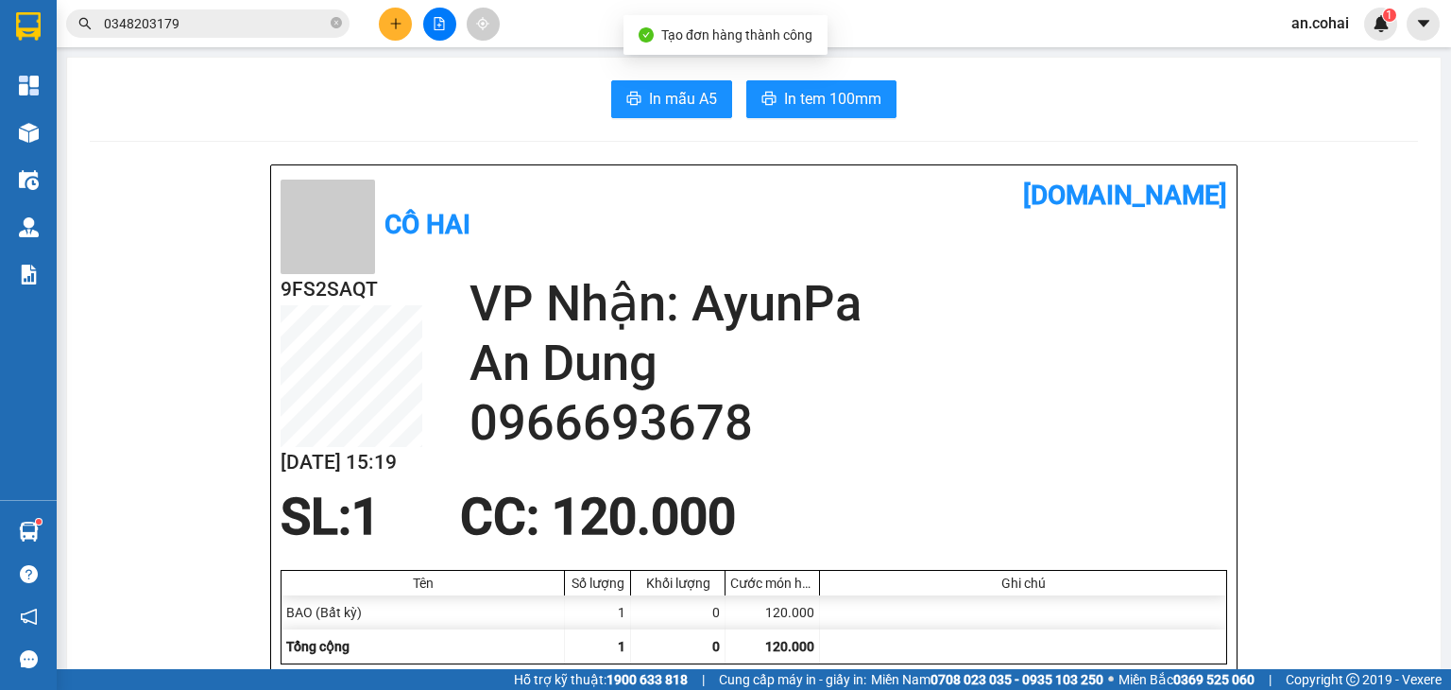
click at [827, 104] on span "In tem 100mm" at bounding box center [832, 99] width 97 height 24
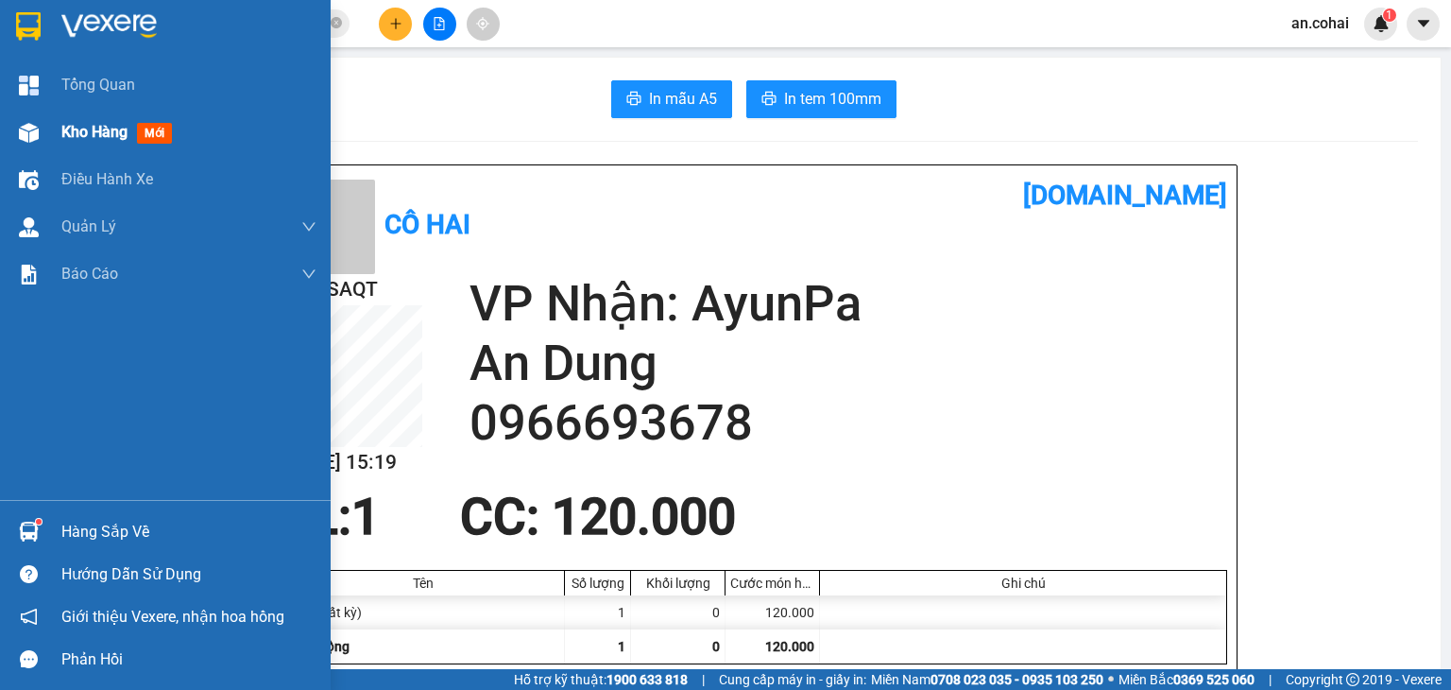
click at [12, 110] on div "Kho hàng mới" at bounding box center [165, 132] width 331 height 47
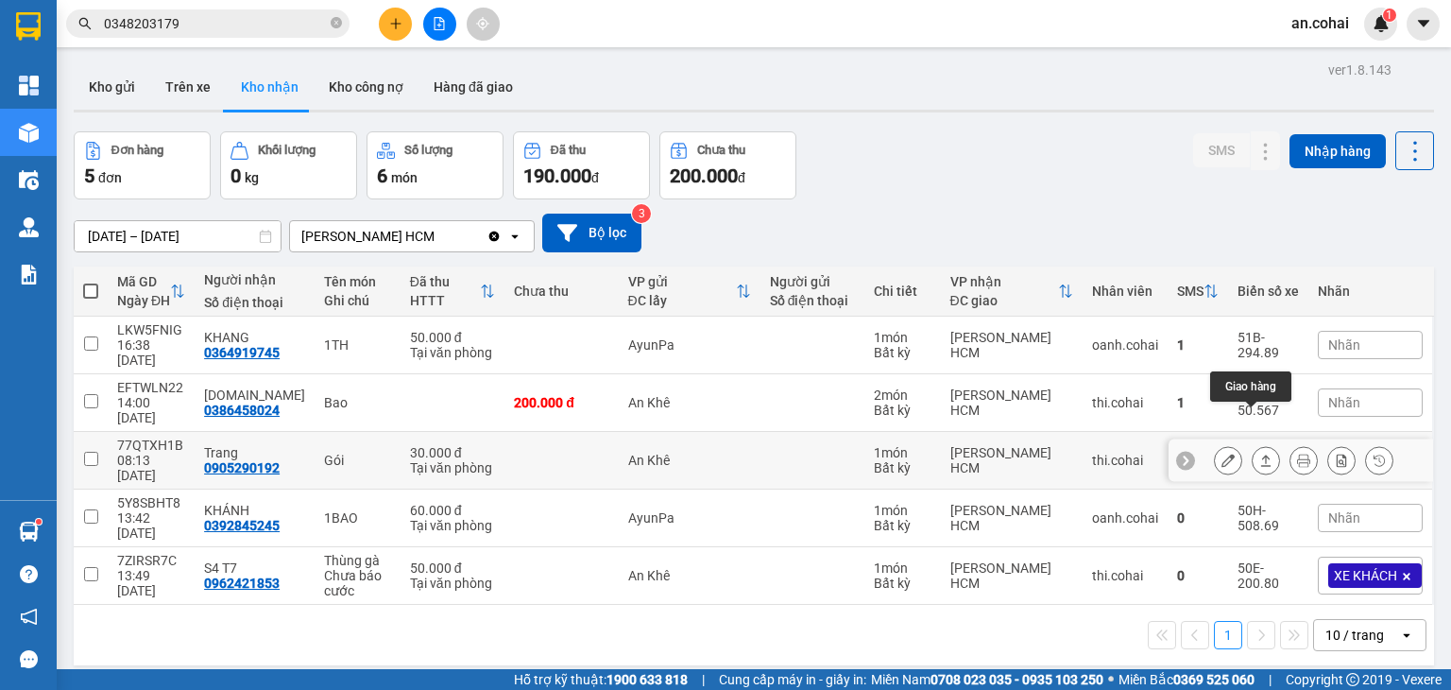
click at [1259, 453] on icon at bounding box center [1265, 459] width 13 height 13
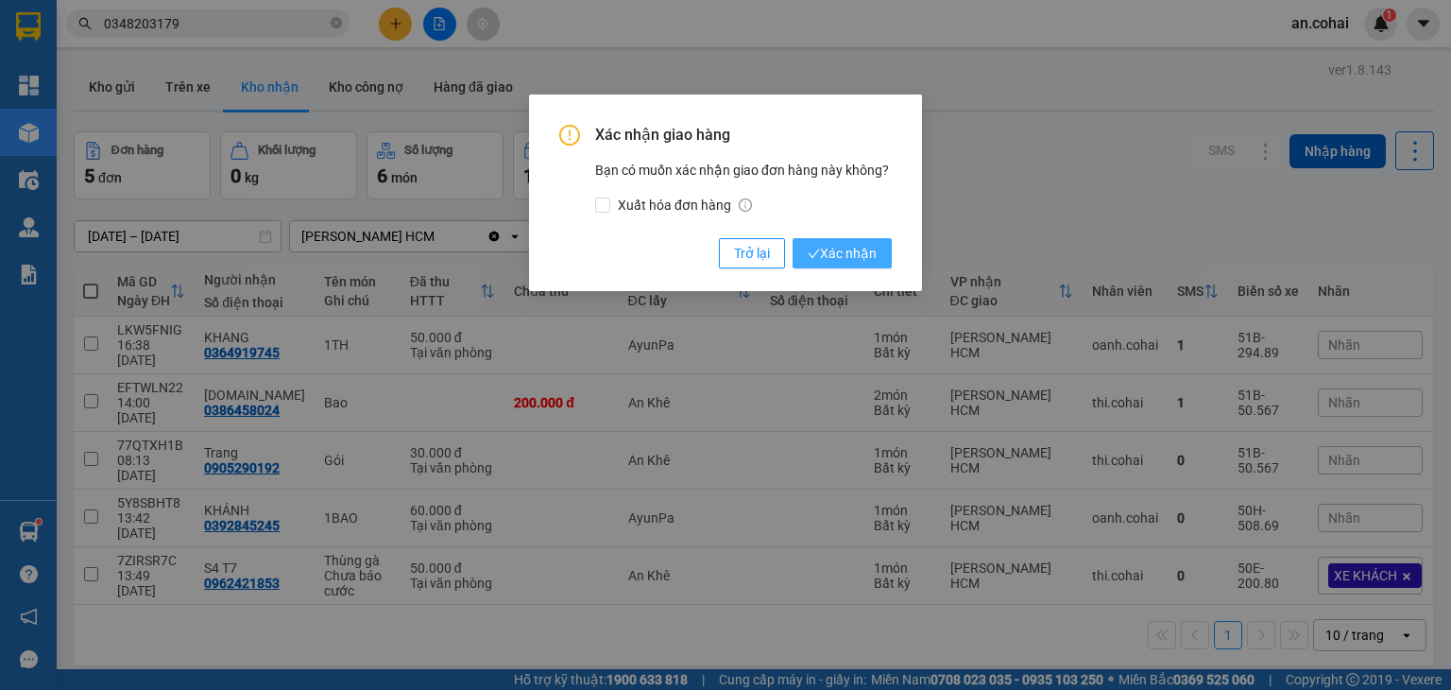
drag, startPoint x: 891, startPoint y: 262, endPoint x: 875, endPoint y: 253, distance: 18.2
click at [883, 260] on button "Xác nhận" at bounding box center [842, 253] width 99 height 30
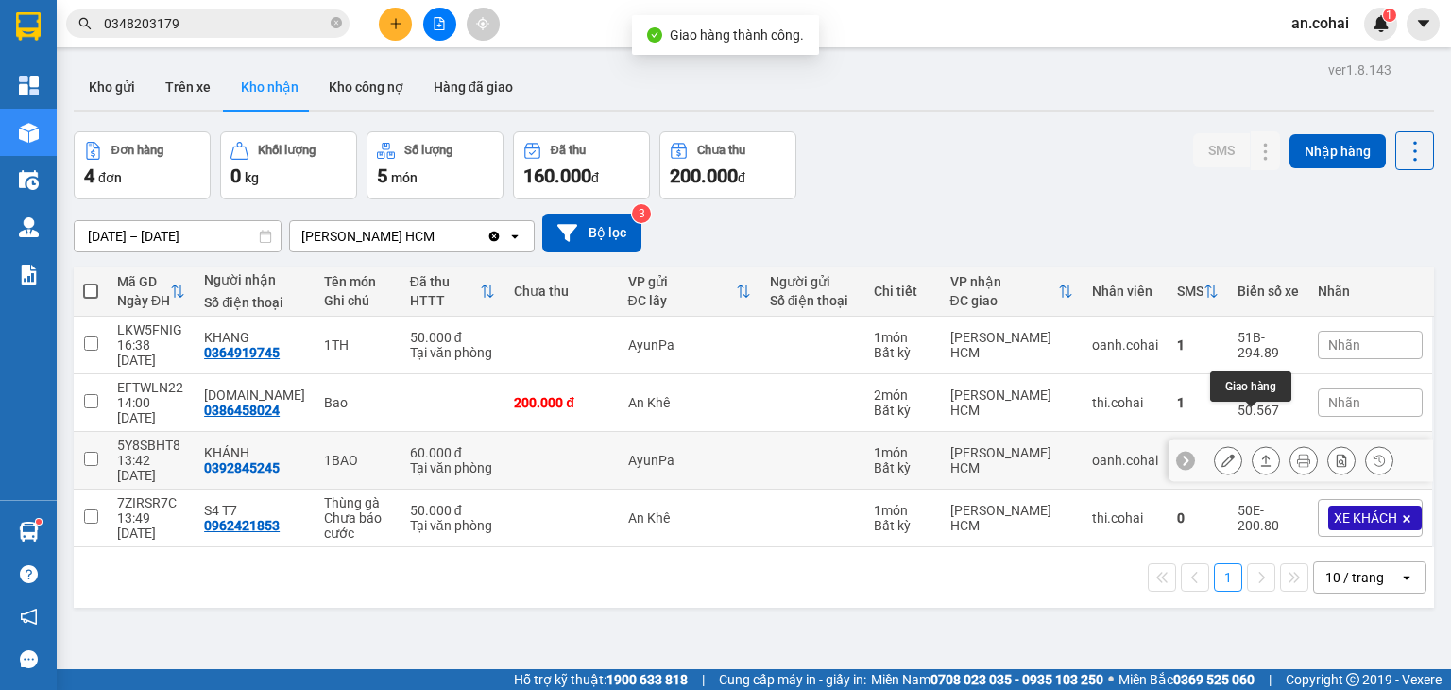
click at [1259, 453] on icon at bounding box center [1265, 459] width 13 height 13
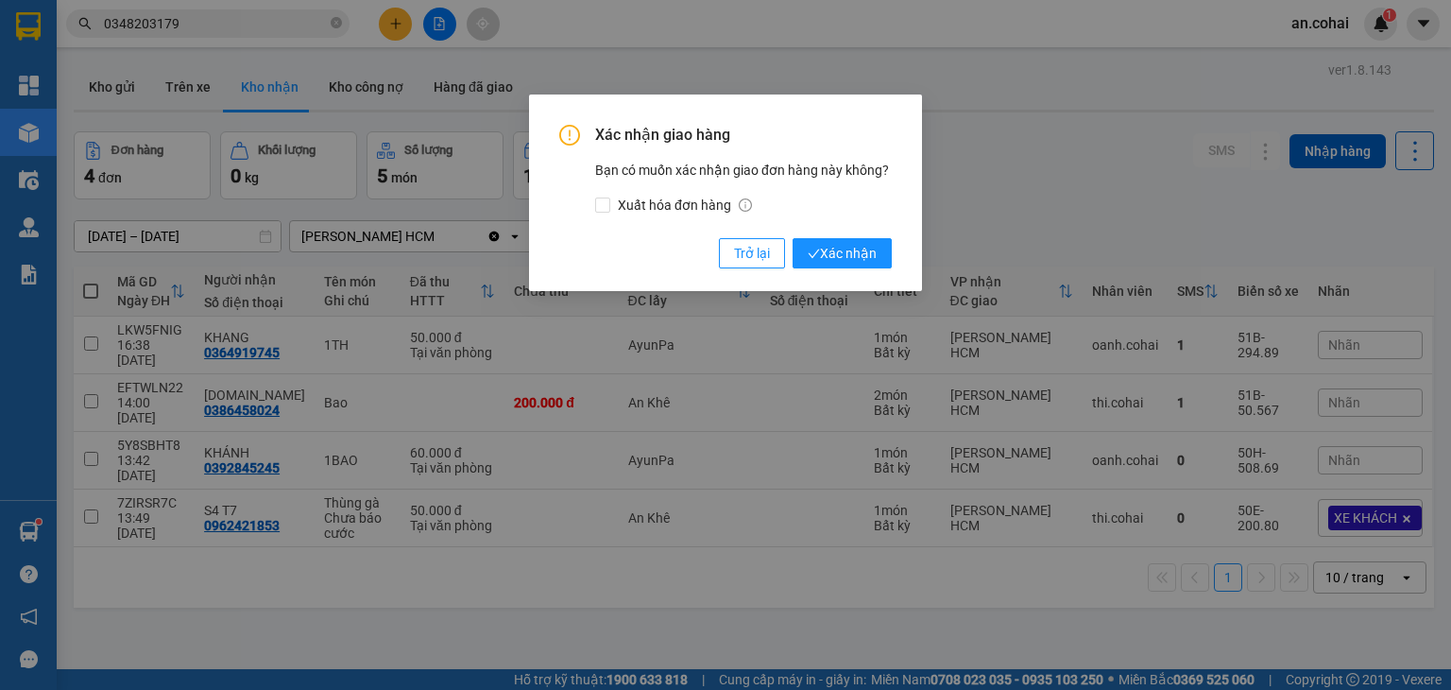
drag, startPoint x: 864, startPoint y: 243, endPoint x: 863, endPoint y: 215, distance: 27.4
click at [864, 243] on span "Xác nhận" at bounding box center [842, 253] width 69 height 21
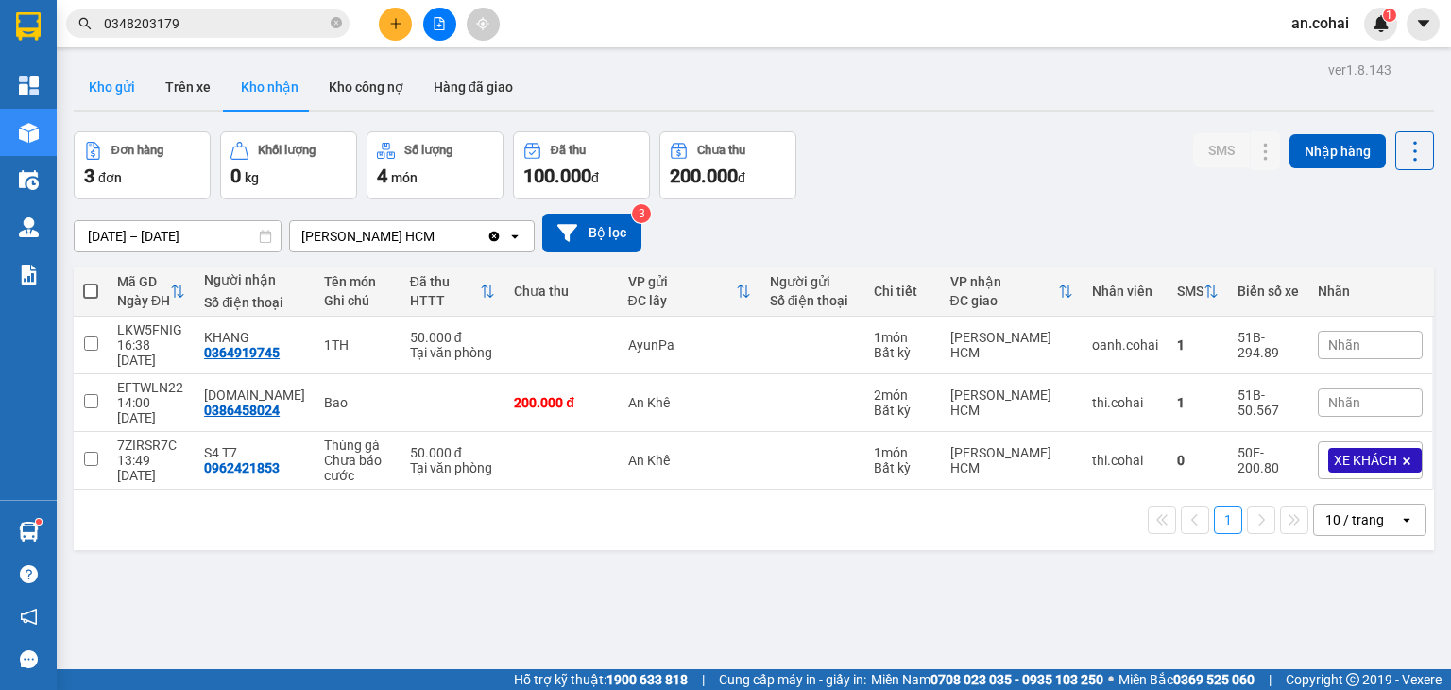
click at [94, 106] on button "Kho gửi" at bounding box center [112, 86] width 77 height 45
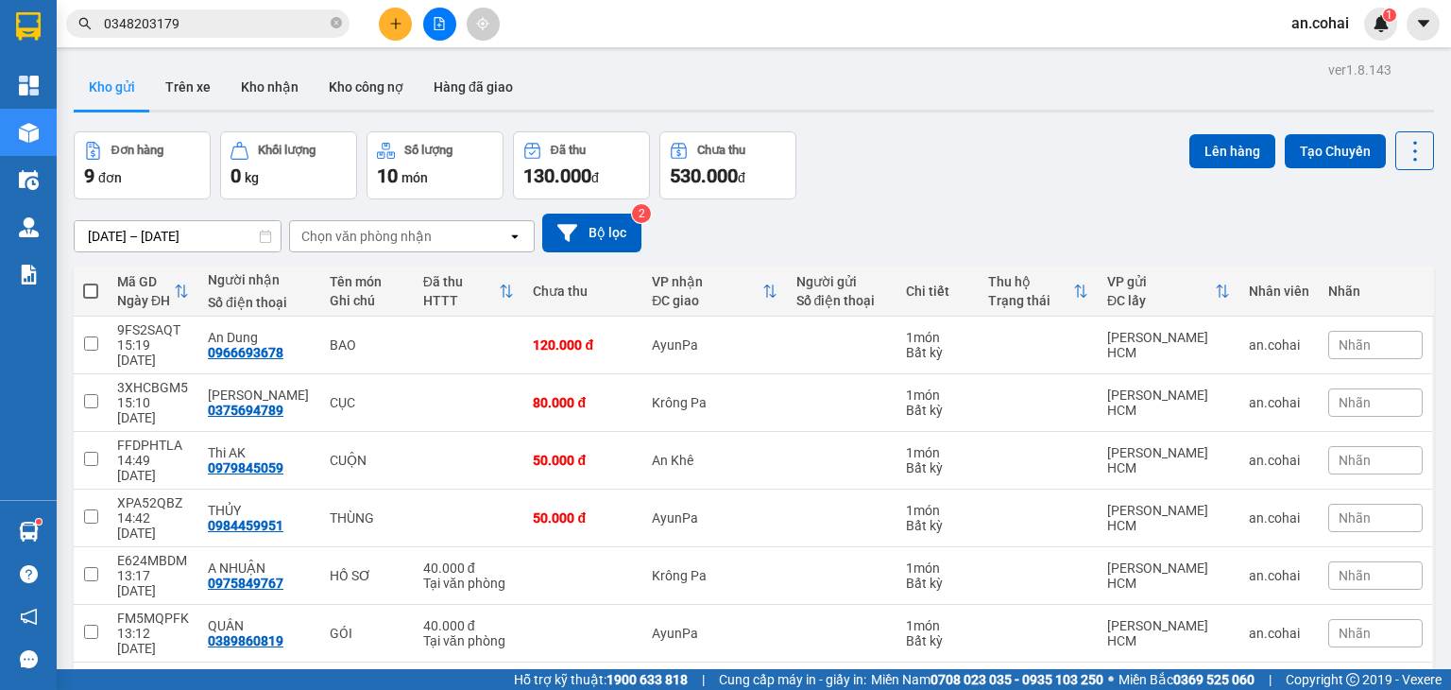
click at [286, 110] on div at bounding box center [754, 111] width 1360 height 3
click at [285, 110] on div at bounding box center [754, 111] width 1360 height 3
click at [282, 103] on button "Kho nhận" at bounding box center [270, 86] width 88 height 45
